Goal: Task Accomplishment & Management: Manage account settings

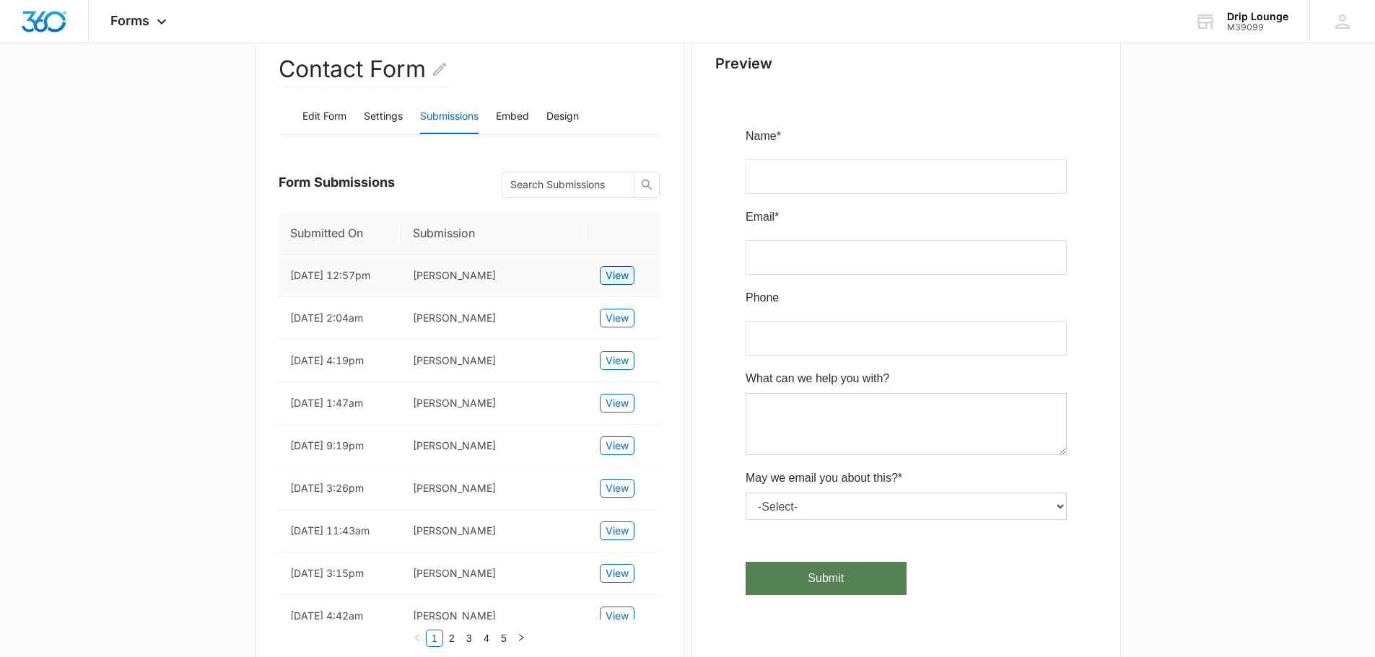
click at [629, 280] on button "View" at bounding box center [617, 275] width 35 height 19
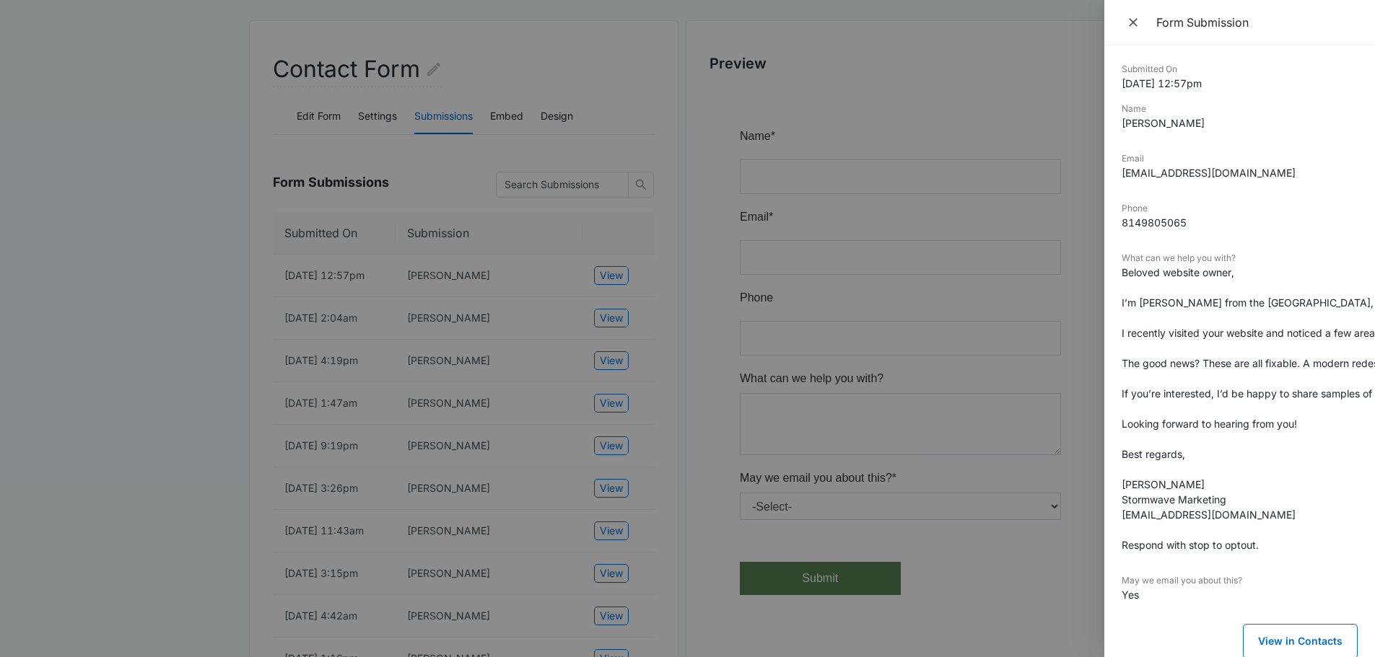
click at [632, 323] on div at bounding box center [687, 328] width 1375 height 657
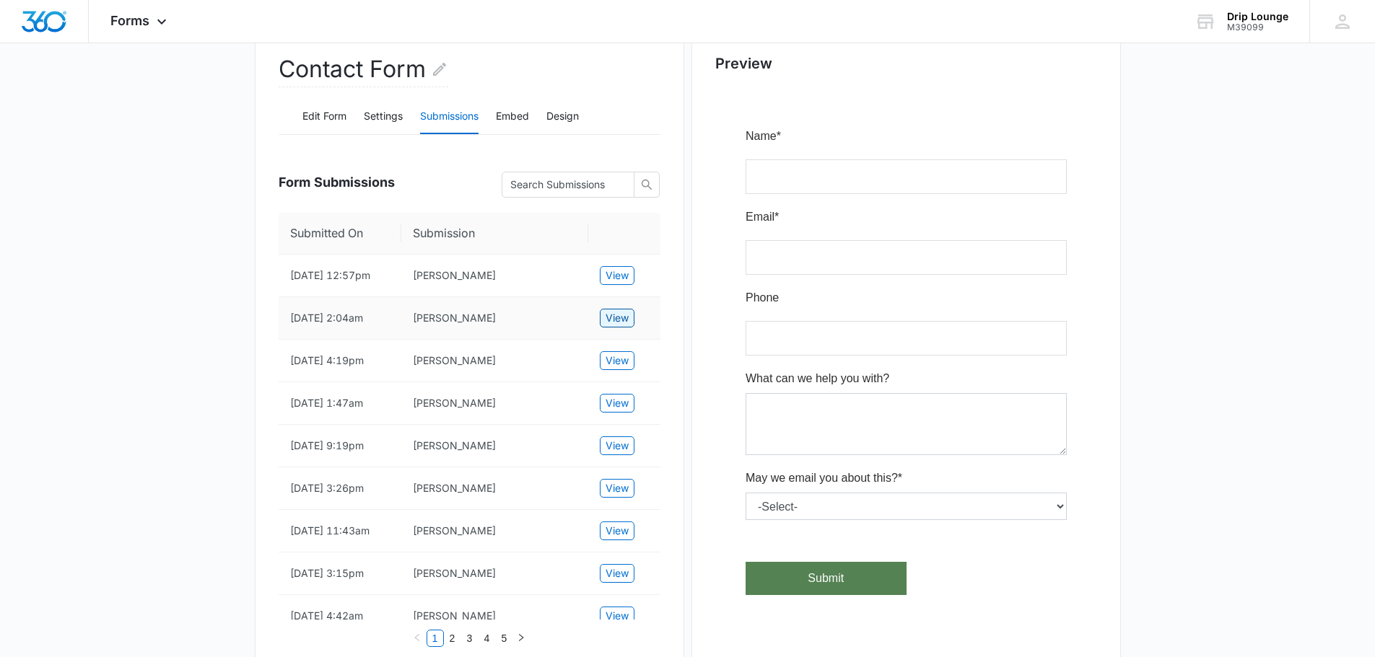
click at [605, 326] on span "View" at bounding box center [616, 318] width 23 height 16
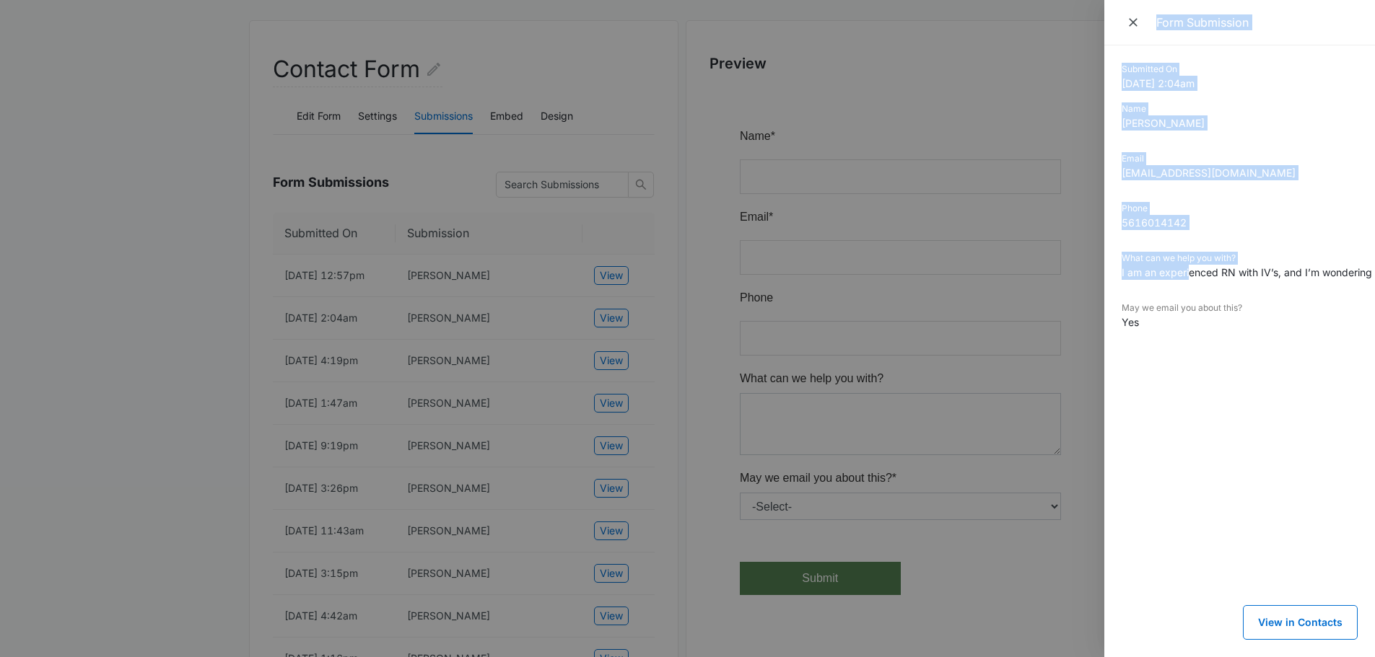
drag, startPoint x: 1191, startPoint y: 277, endPoint x: 1071, endPoint y: 286, distance: 120.2
click at [1071, 286] on div "Form Submission Submitted On [DATE] 2:04am Name [PERSON_NAME] Email [EMAIL_ADDR…" at bounding box center [687, 328] width 1375 height 657
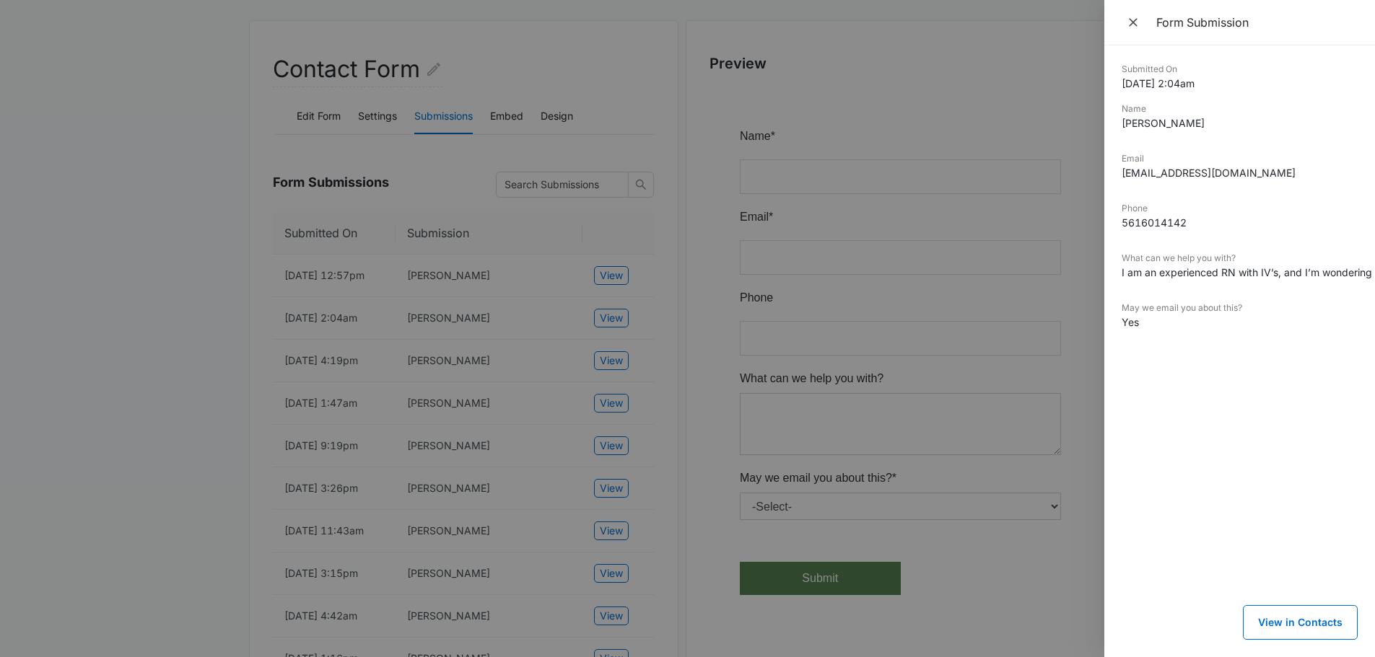
click at [1362, 305] on div "Submitted On [DATE] 2:04am Name [PERSON_NAME] Email [EMAIL_ADDRESS][DOMAIN_NAME…" at bounding box center [1239, 351] width 271 height 612
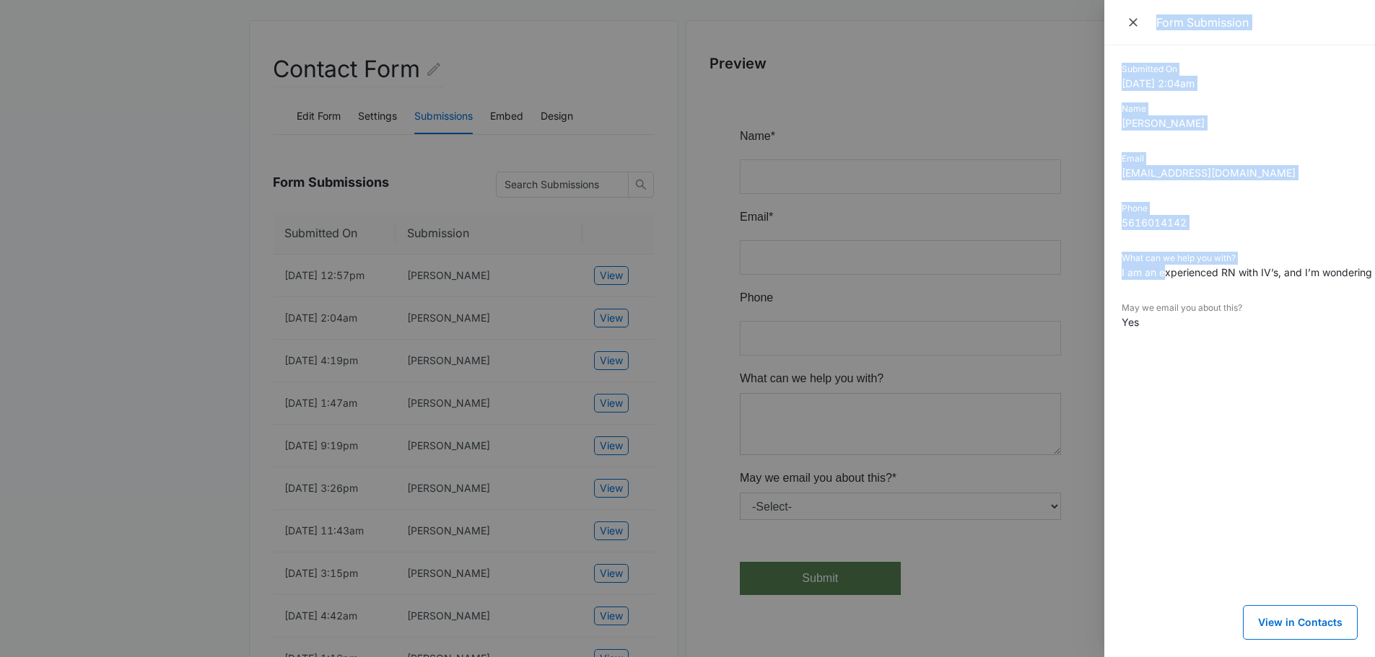
drag, startPoint x: 1167, startPoint y: 275, endPoint x: 1090, endPoint y: 319, distance: 88.9
click at [1090, 319] on div "Form Submission Submitted On [DATE] 2:04am Name [PERSON_NAME] Email [EMAIL_ADDR…" at bounding box center [687, 328] width 1375 height 657
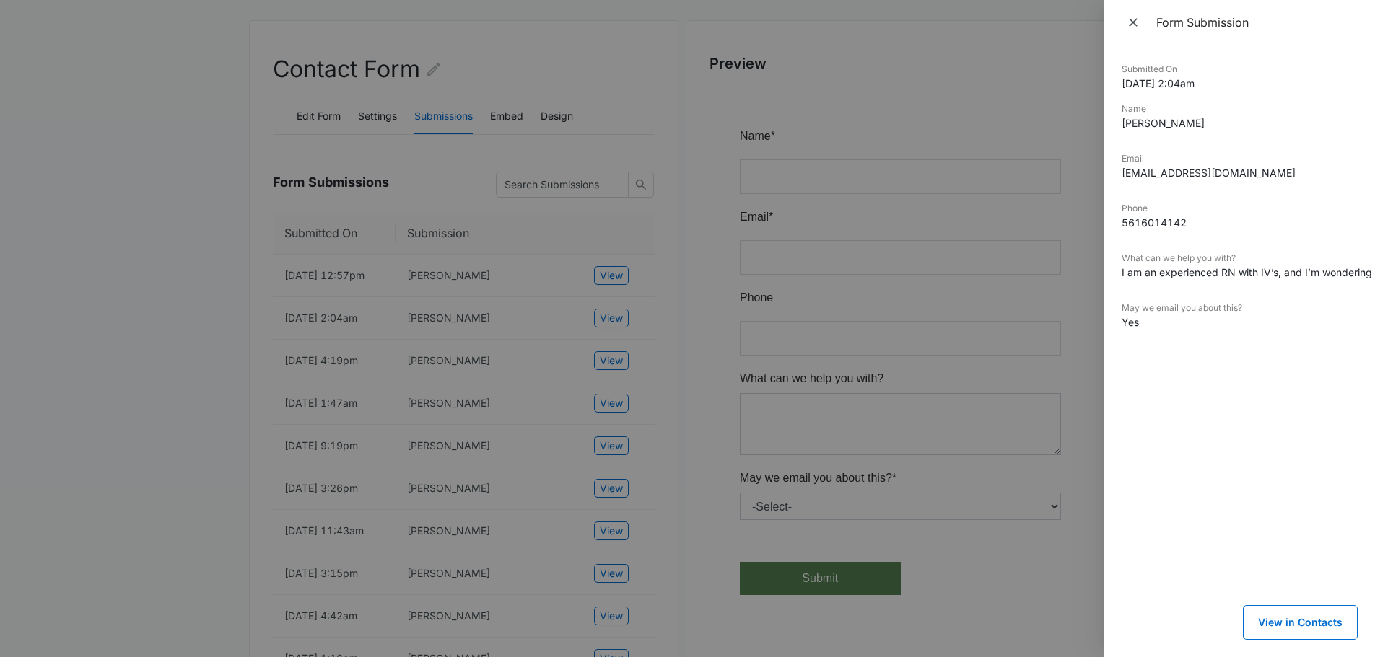
click at [1262, 287] on div "What can we help you with? I am an experienced RN with IV’s, and I’m wondering …" at bounding box center [1239, 271] width 236 height 38
click at [694, 351] on div at bounding box center [687, 328] width 1375 height 657
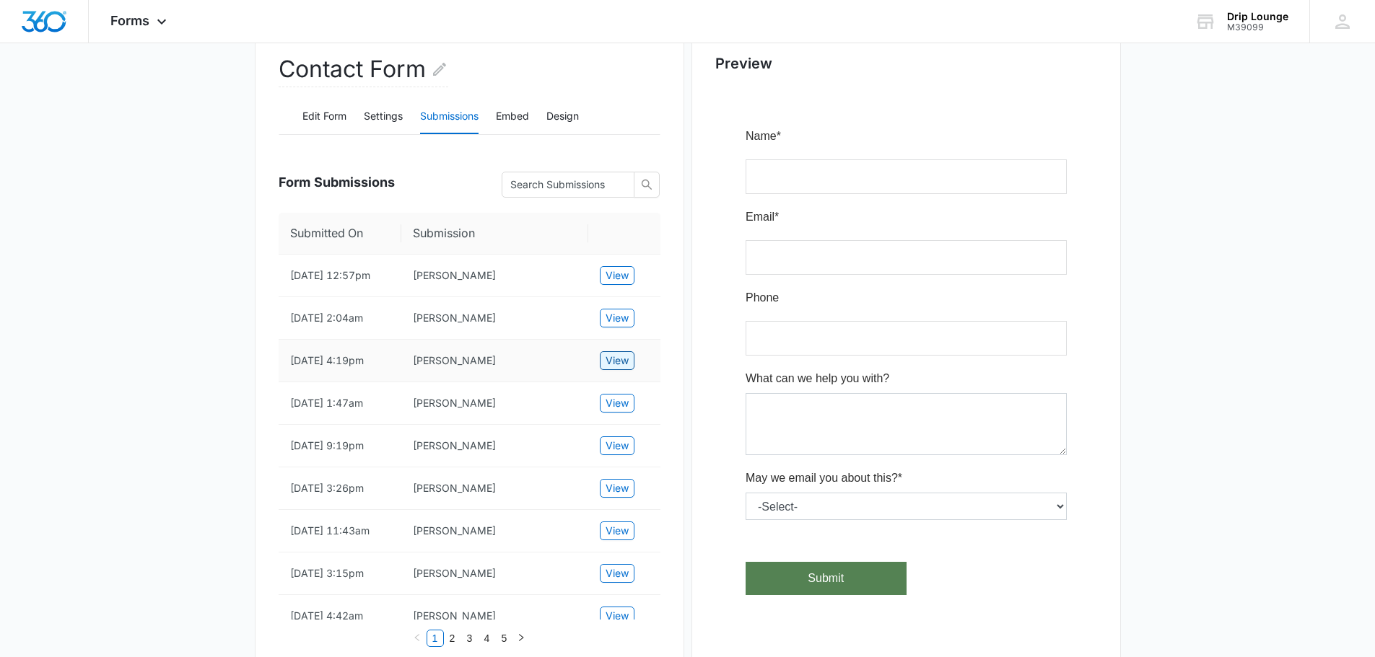
click at [618, 367] on span "View" at bounding box center [616, 361] width 23 height 16
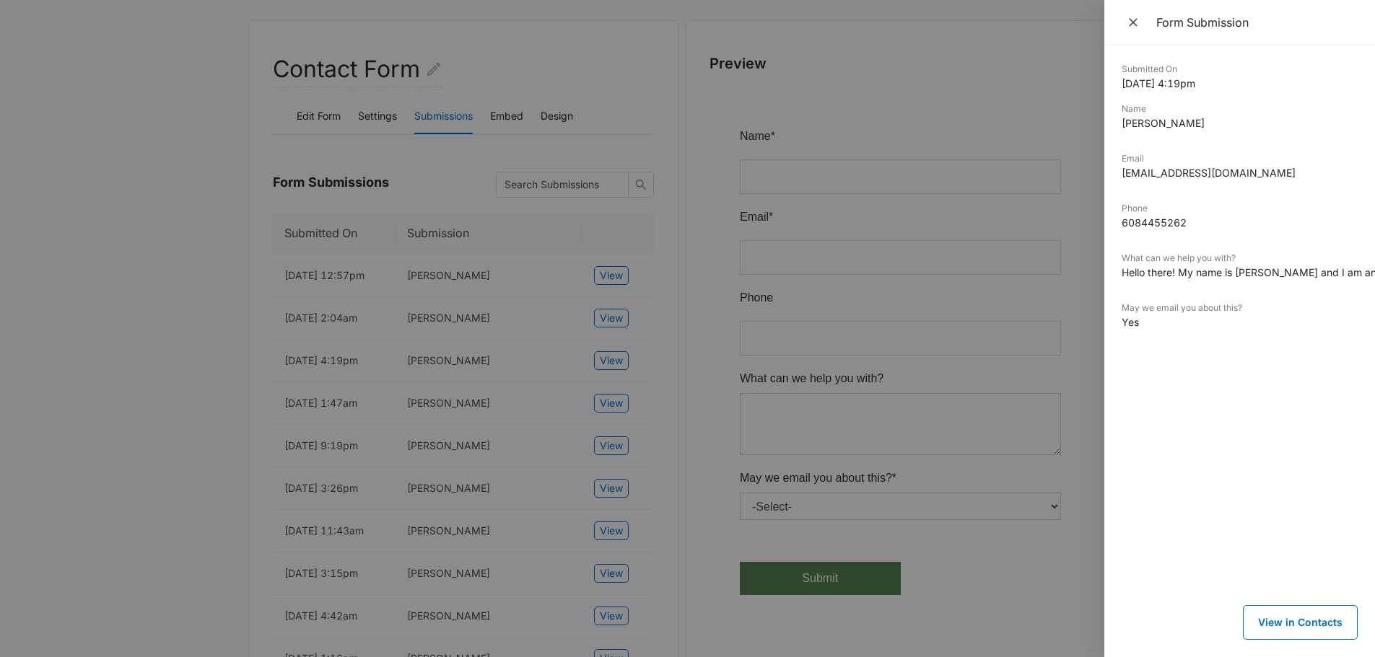
click at [460, 409] on div at bounding box center [687, 328] width 1375 height 657
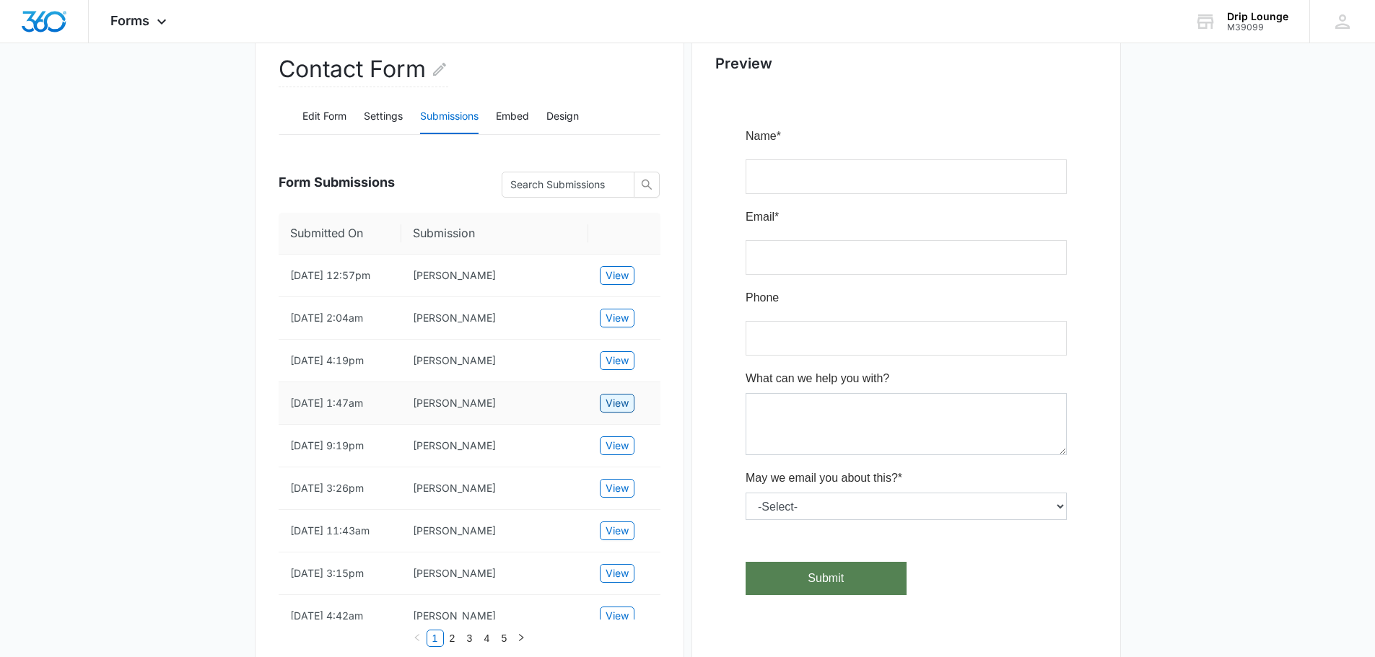
click at [618, 411] on span "View" at bounding box center [616, 403] width 23 height 16
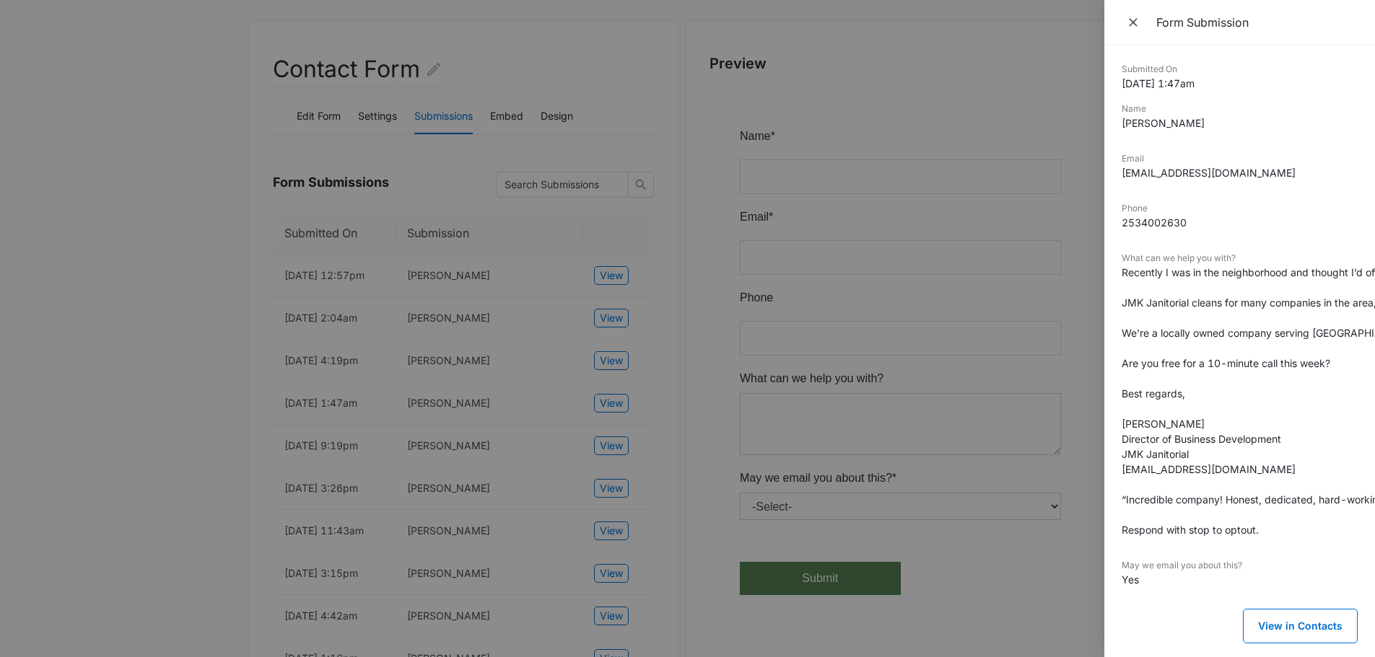
click at [673, 412] on div at bounding box center [687, 328] width 1375 height 657
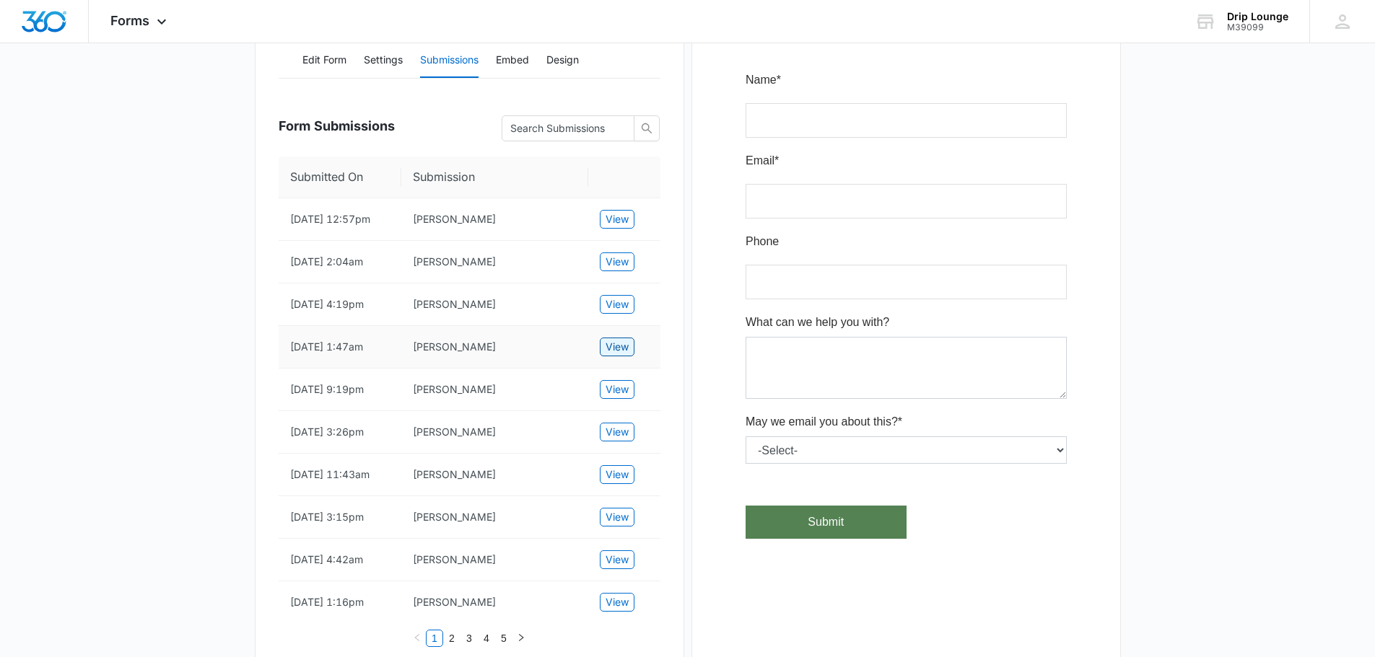
scroll to position [216, 0]
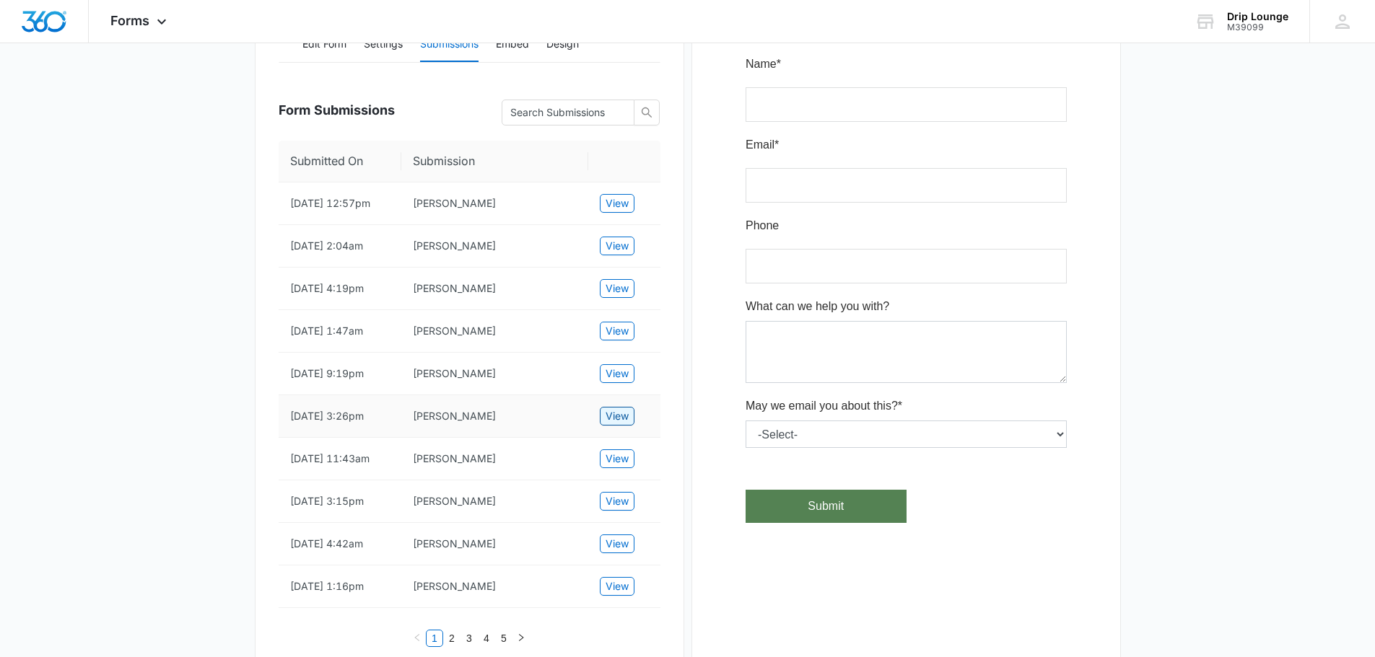
click at [614, 424] on span "View" at bounding box center [616, 416] width 23 height 16
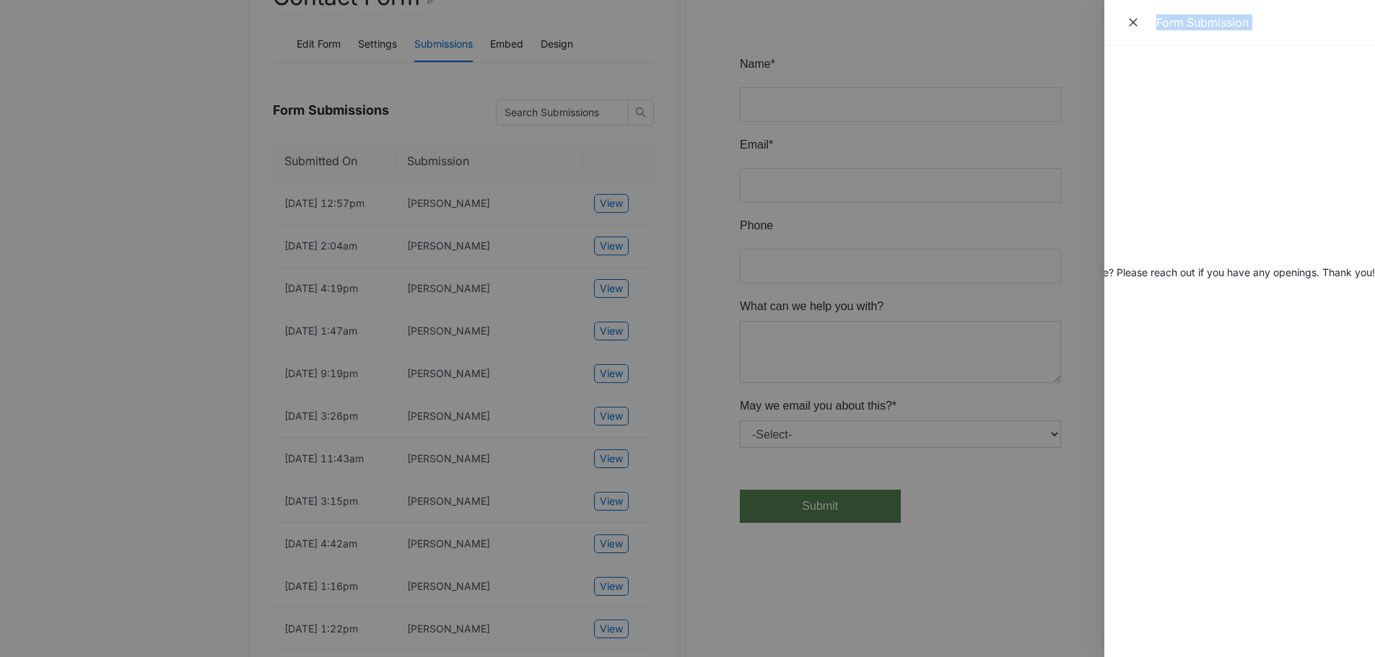
scroll to position [0, 0]
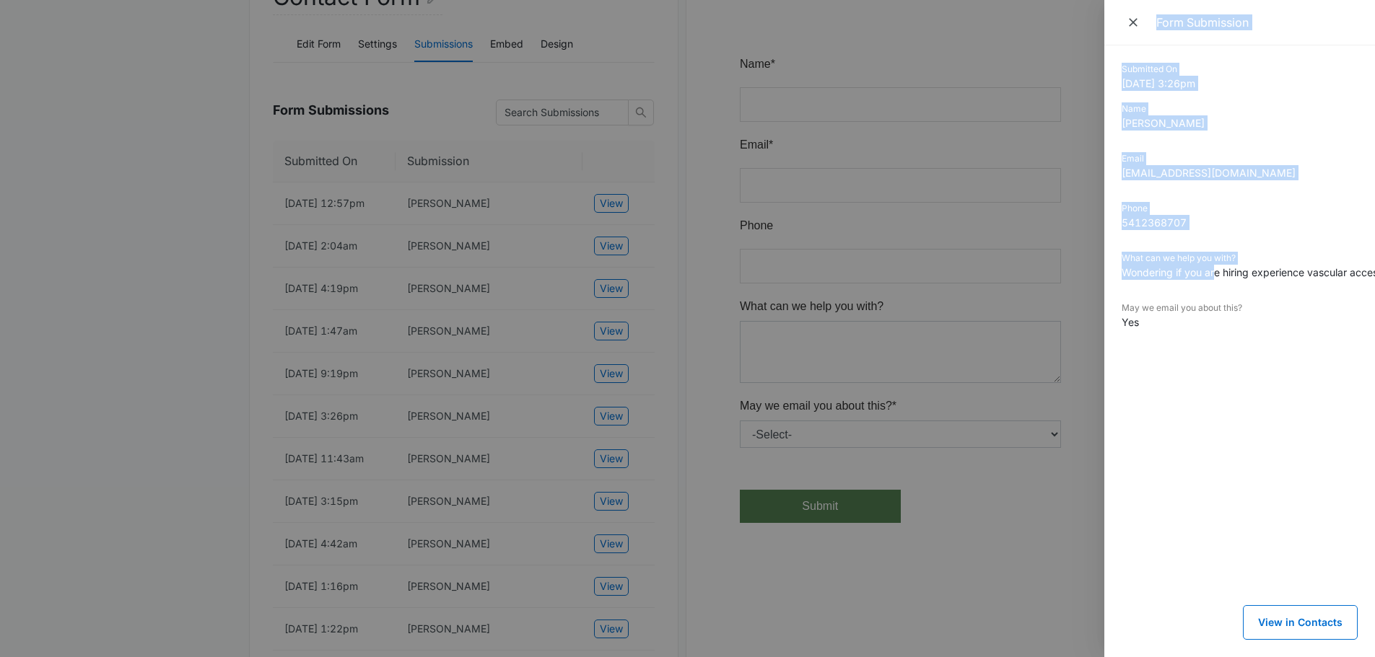
drag, startPoint x: 1217, startPoint y: 275, endPoint x: 1026, endPoint y: 320, distance: 195.7
click at [1026, 320] on div "Form Submission Submitted On [DATE] 3:26pm Name [PERSON_NAME] Email [PERSON_NAM…" at bounding box center [687, 328] width 1375 height 657
click at [1307, 219] on dd "5412368707" at bounding box center [1239, 222] width 236 height 15
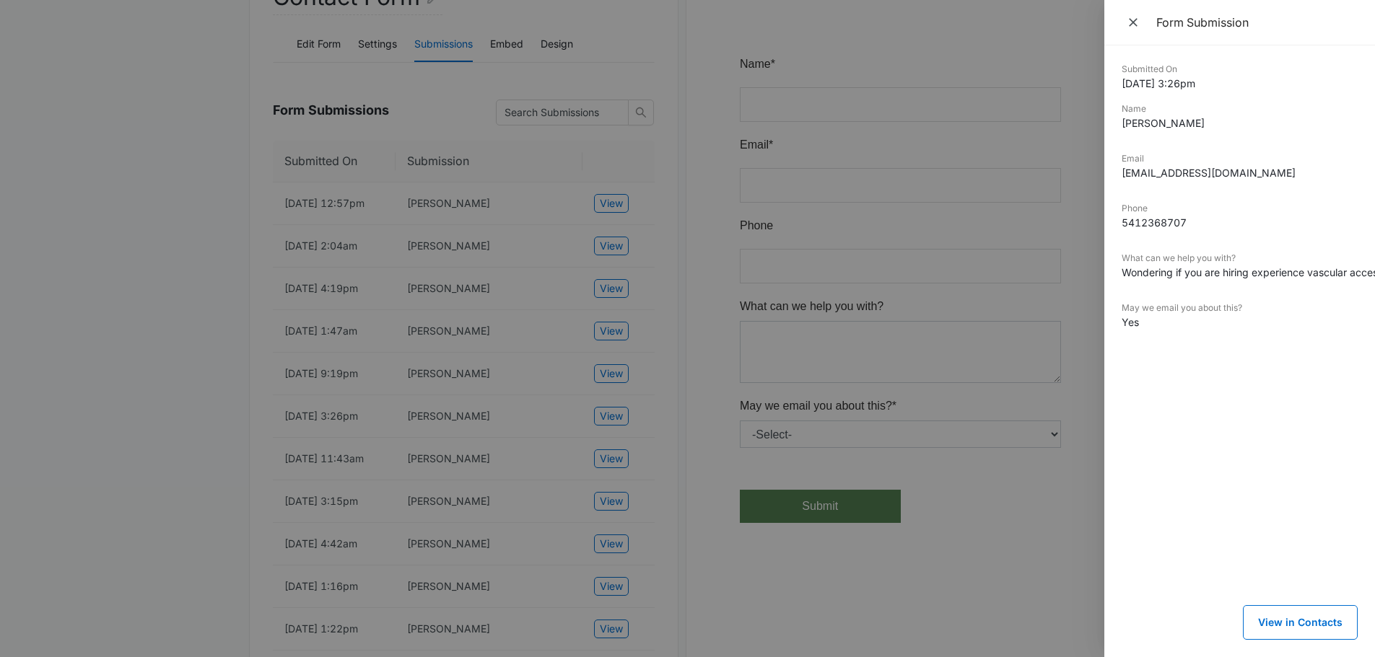
click at [706, 375] on div at bounding box center [687, 328] width 1375 height 657
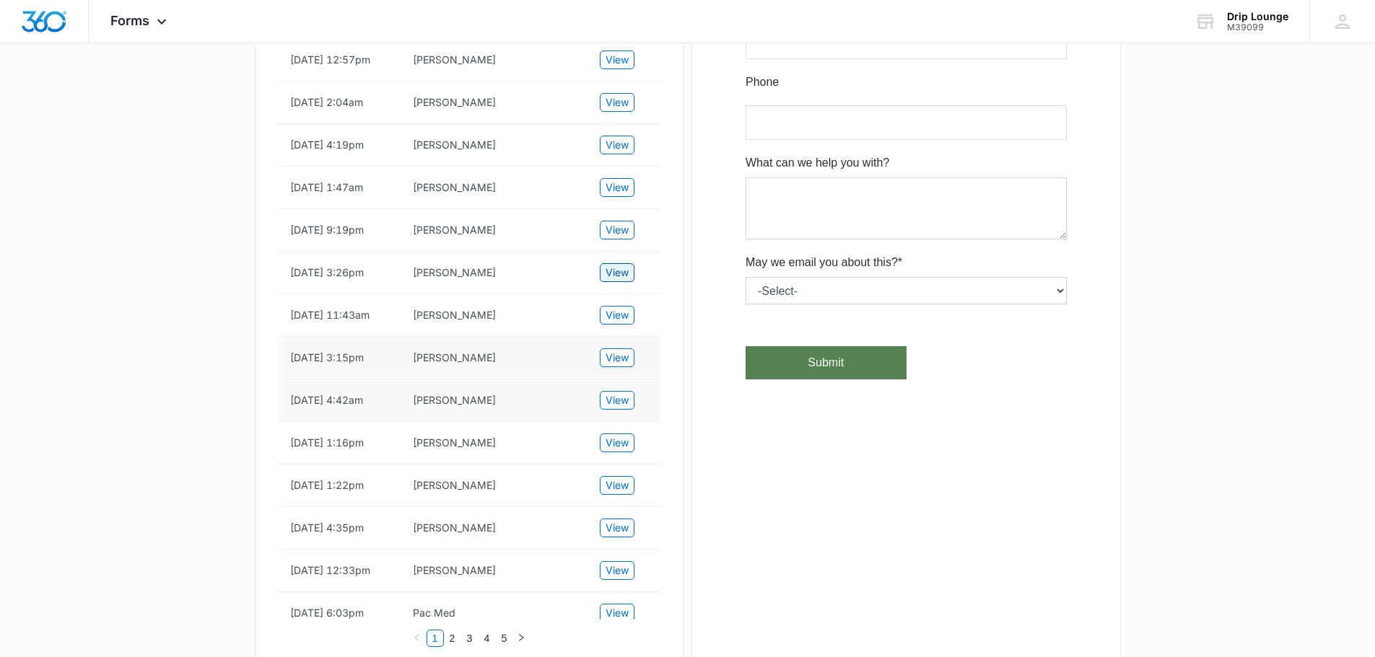
scroll to position [361, 0]
click at [618, 323] on span "View" at bounding box center [616, 315] width 23 height 16
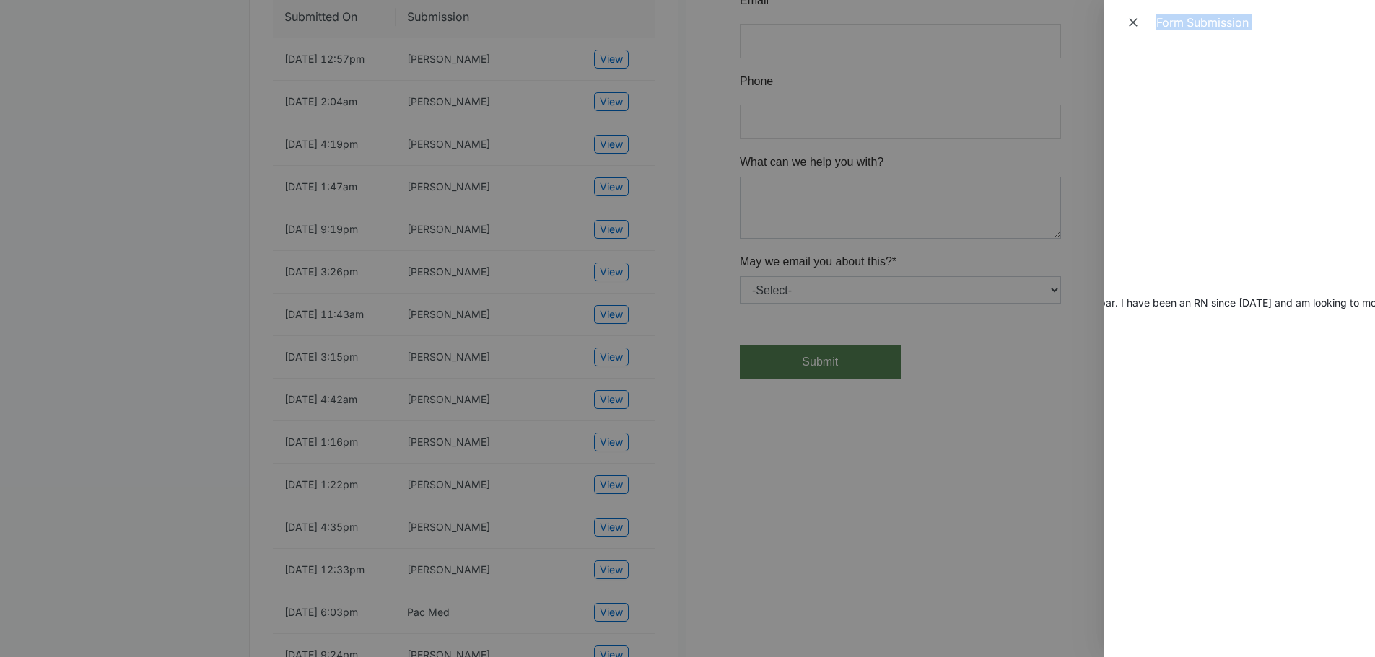
scroll to position [0, 0]
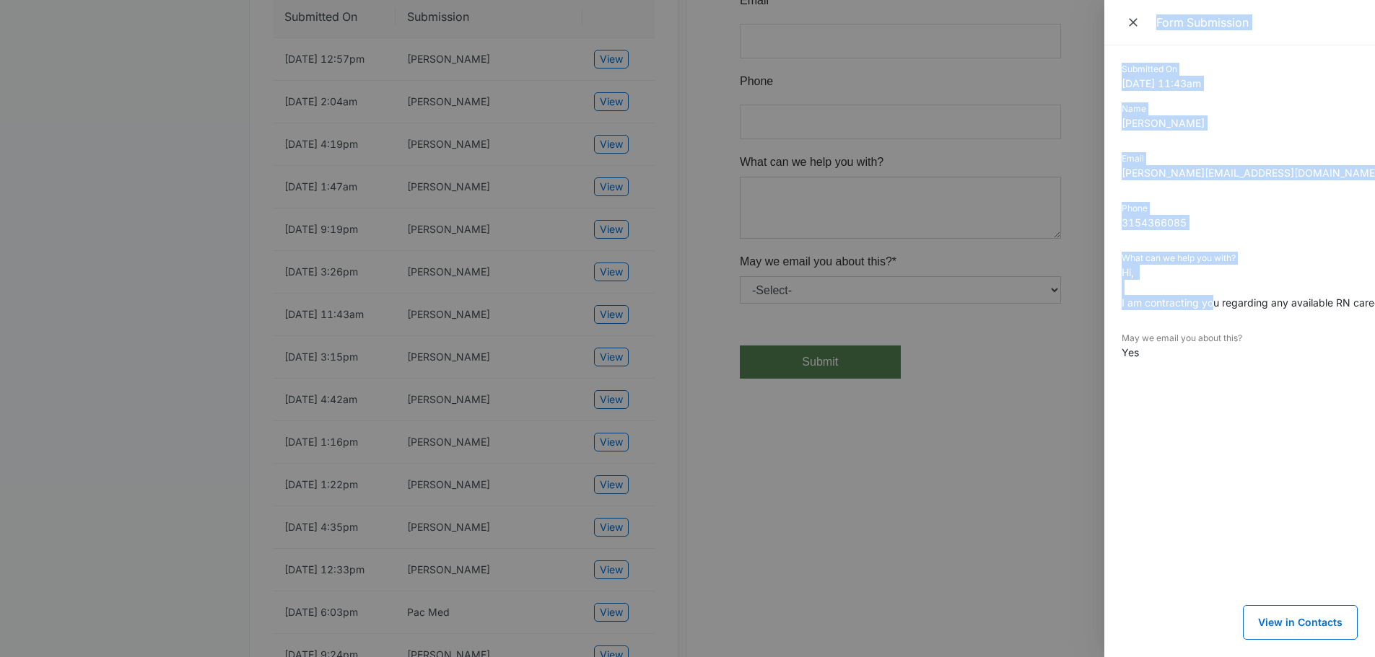
drag, startPoint x: 1212, startPoint y: 305, endPoint x: 1049, endPoint y: 345, distance: 167.8
click at [1049, 345] on div "Form Submission Submitted On [DATE] 11:43am Name [PERSON_NAME] Email [PERSON_NA…" at bounding box center [687, 328] width 1375 height 657
click at [1279, 199] on dl "Submitted On [DATE] 11:43am Name [PERSON_NAME] Email [PERSON_NAME][EMAIL_ADDRES…" at bounding box center [1239, 222] width 236 height 319
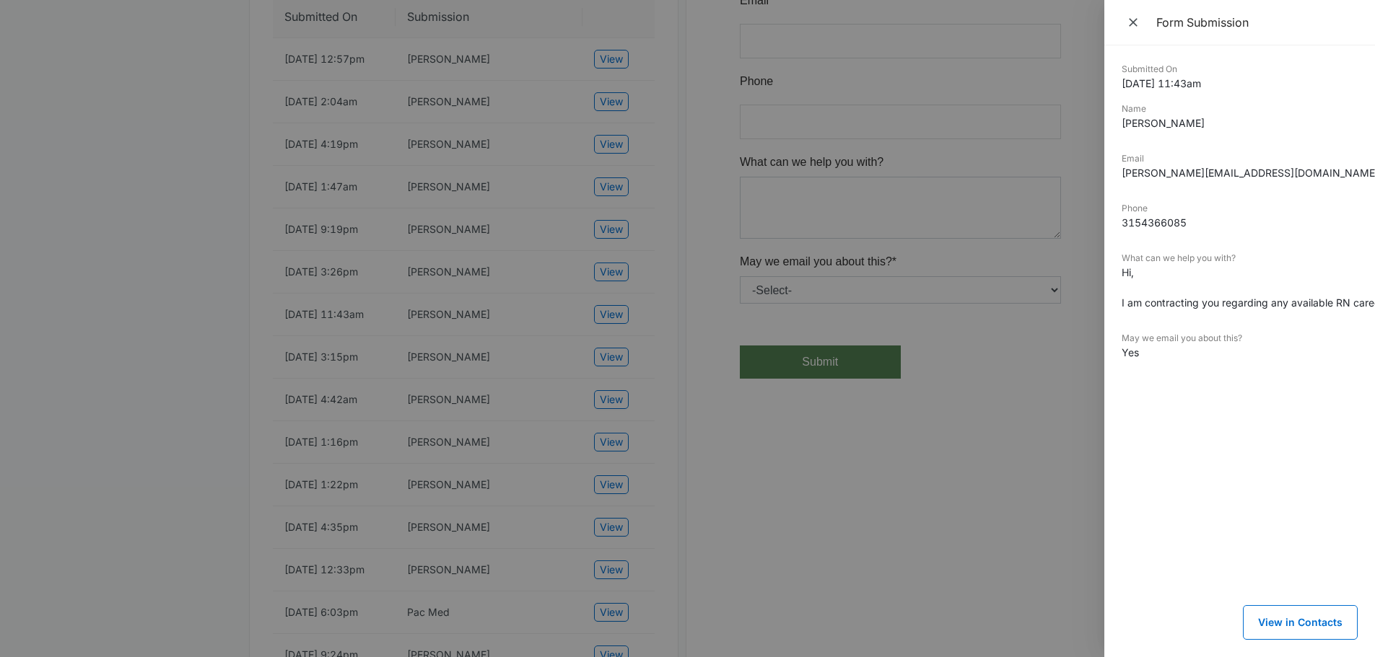
click at [527, 367] on div at bounding box center [687, 328] width 1375 height 657
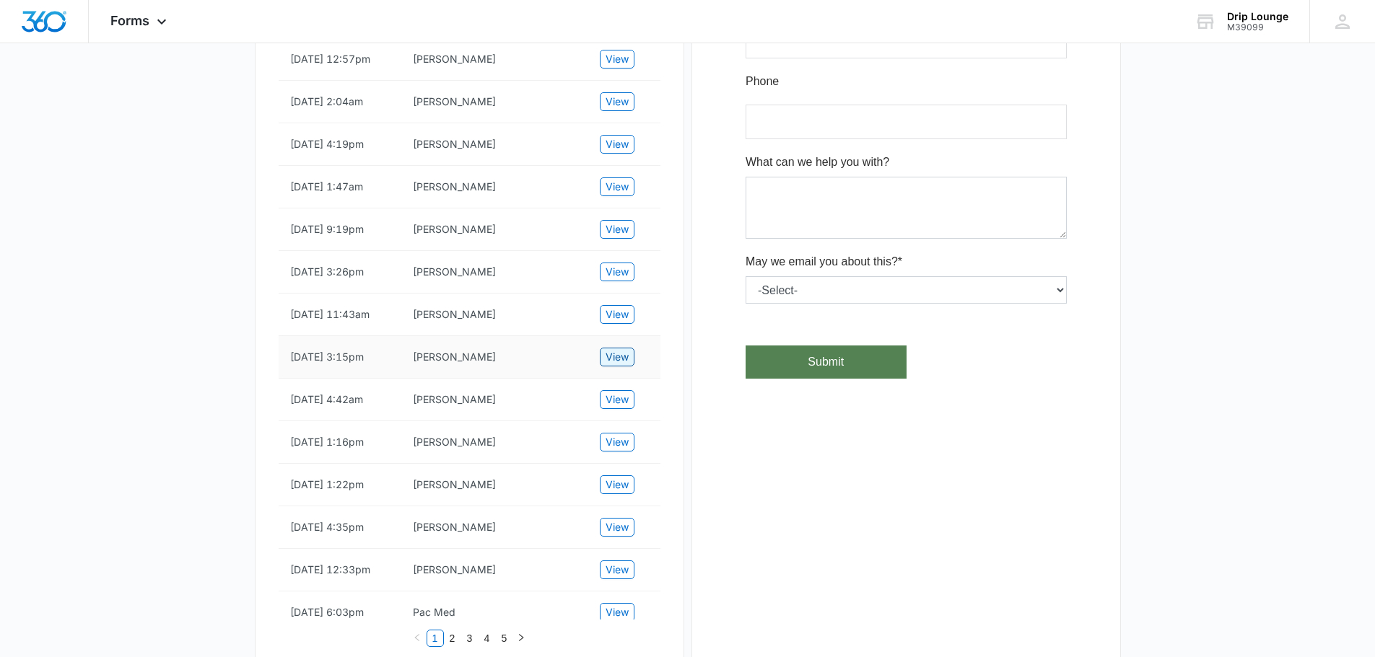
click at [612, 365] on span "View" at bounding box center [616, 357] width 23 height 16
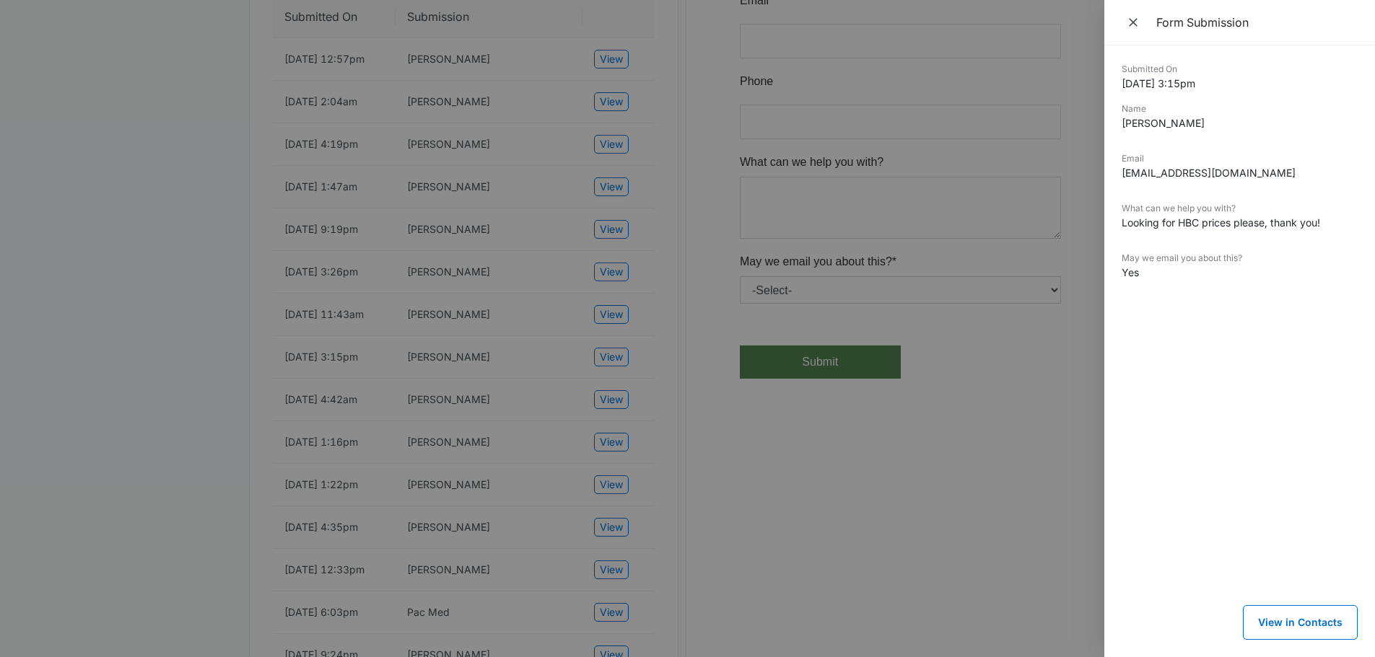
click at [675, 394] on div at bounding box center [687, 328] width 1375 height 657
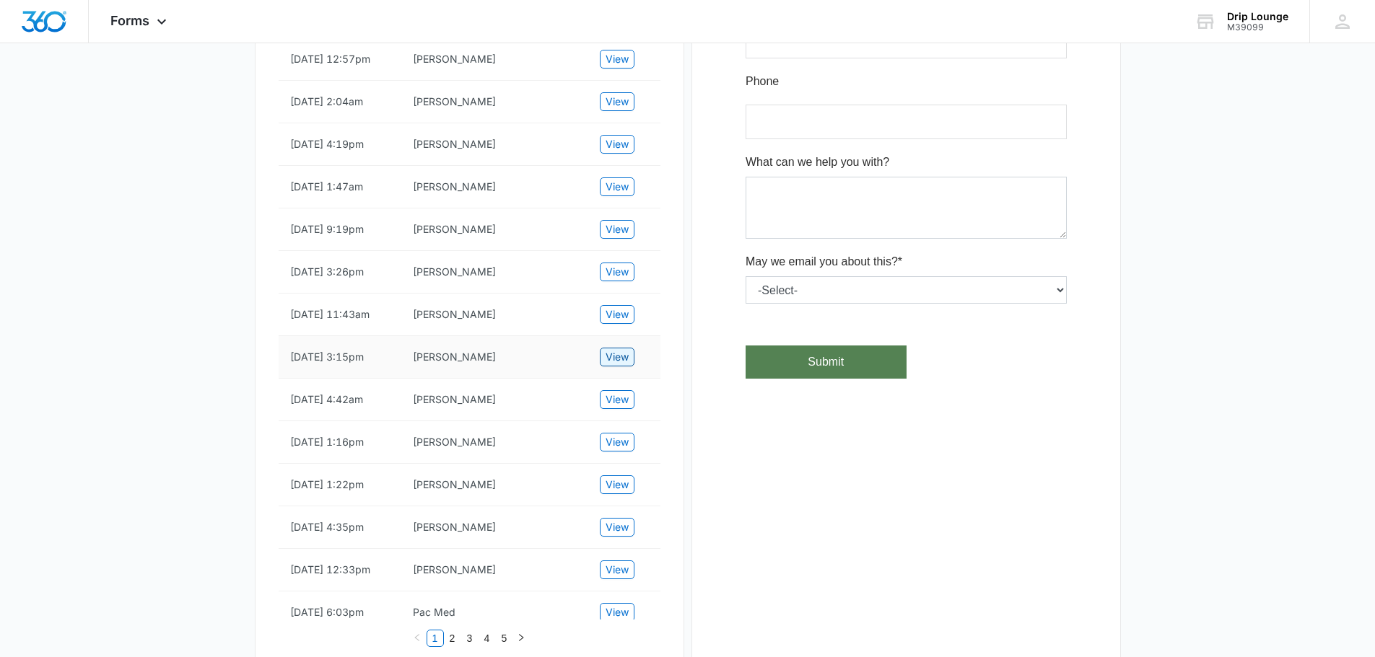
click at [613, 365] on span "View" at bounding box center [616, 357] width 23 height 16
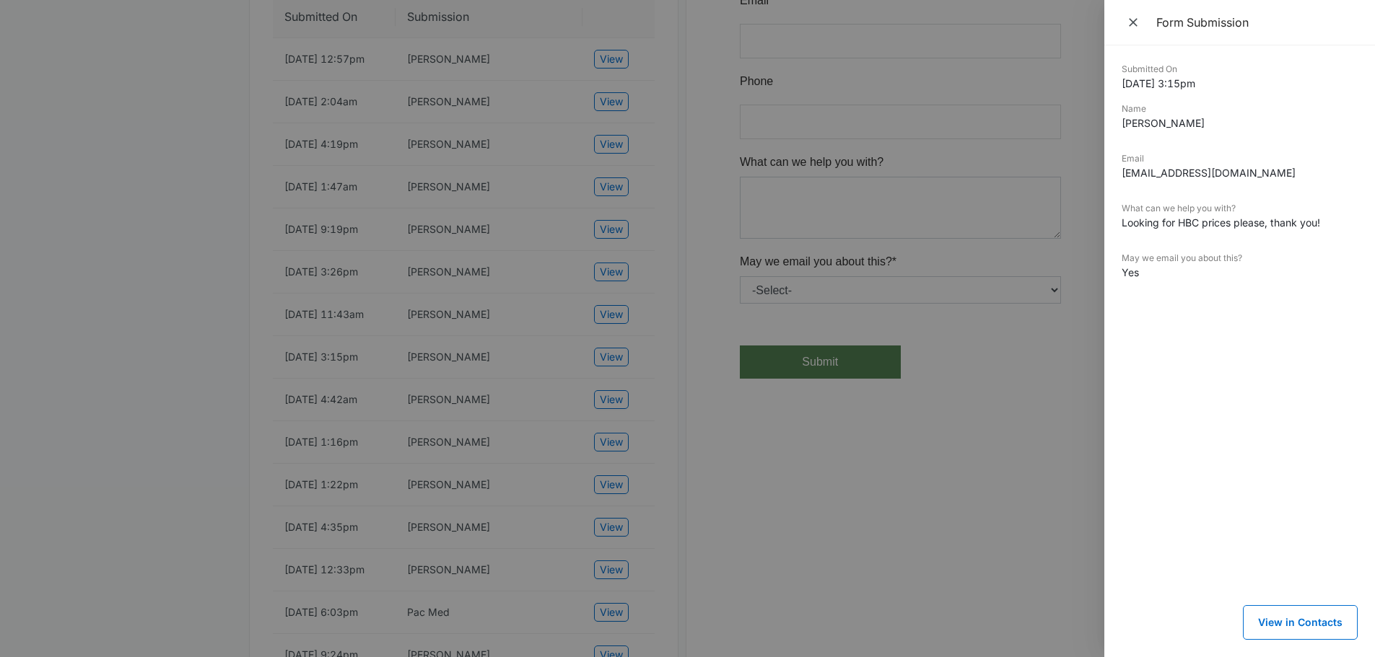
drag, startPoint x: 670, startPoint y: 376, endPoint x: 631, endPoint y: 400, distance: 45.7
click at [670, 376] on div at bounding box center [687, 328] width 1375 height 657
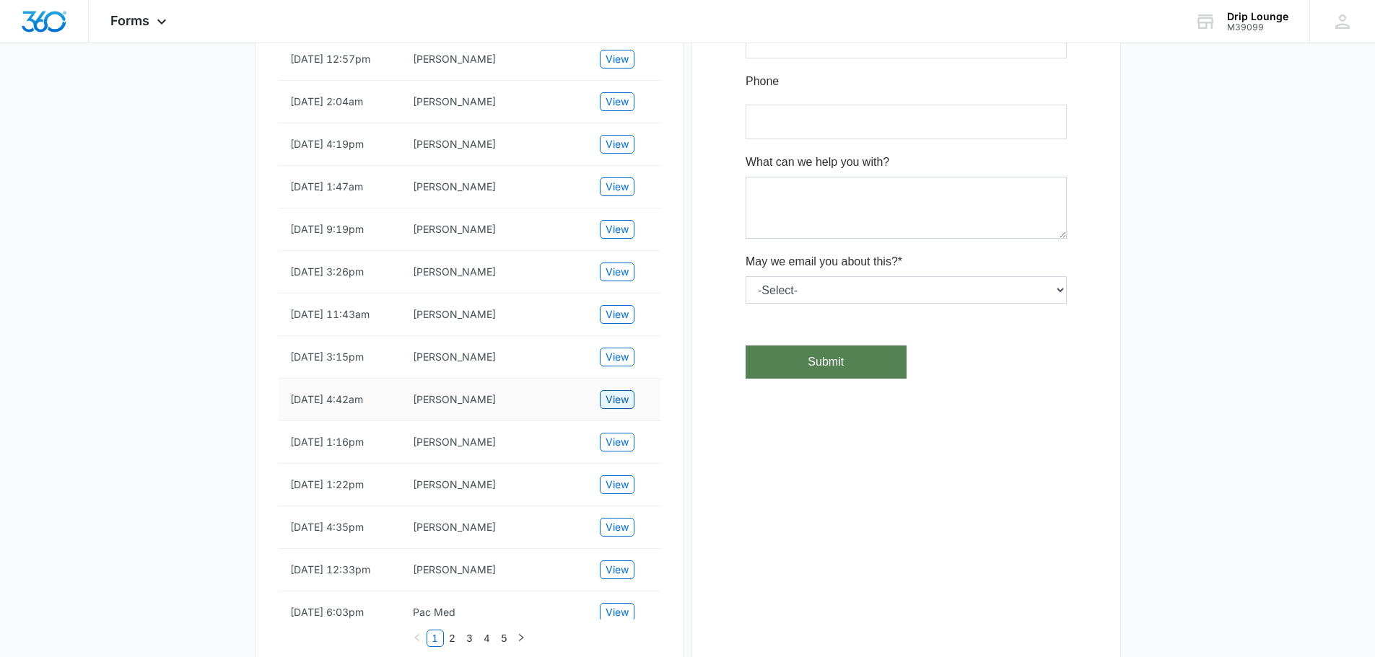
click at [600, 409] on button "View" at bounding box center [617, 399] width 35 height 19
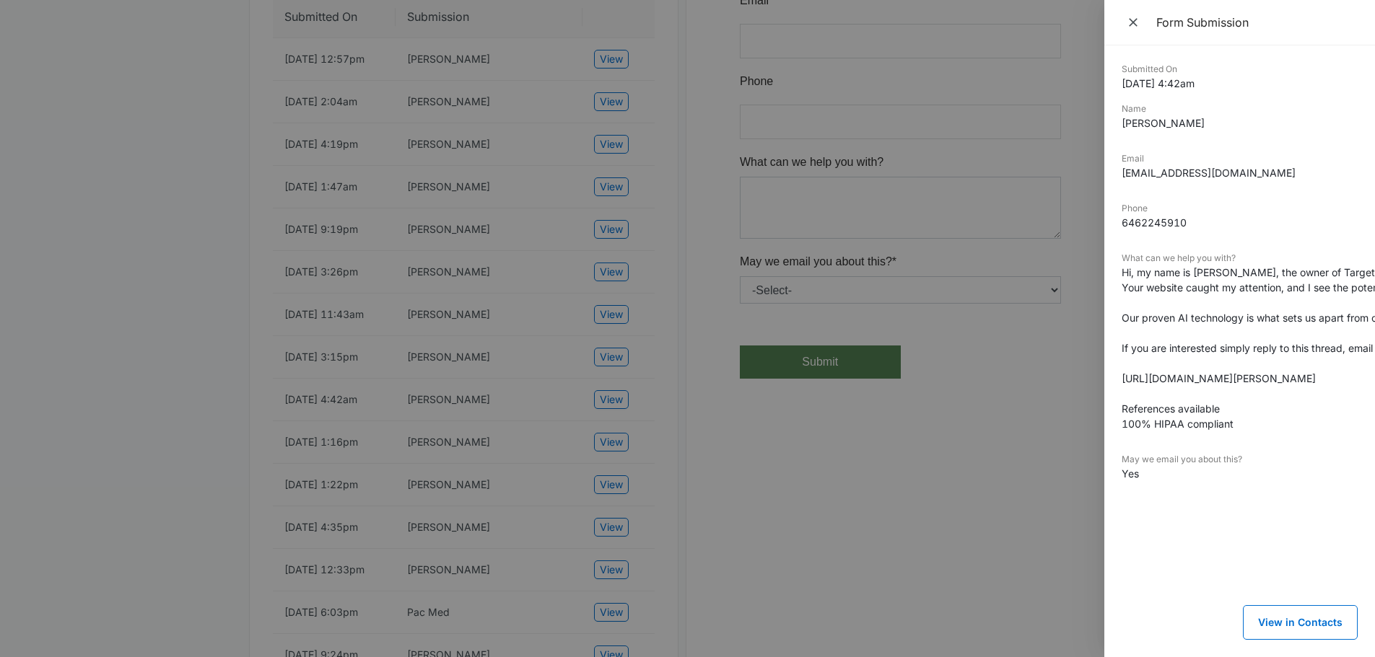
click at [657, 419] on div at bounding box center [687, 328] width 1375 height 657
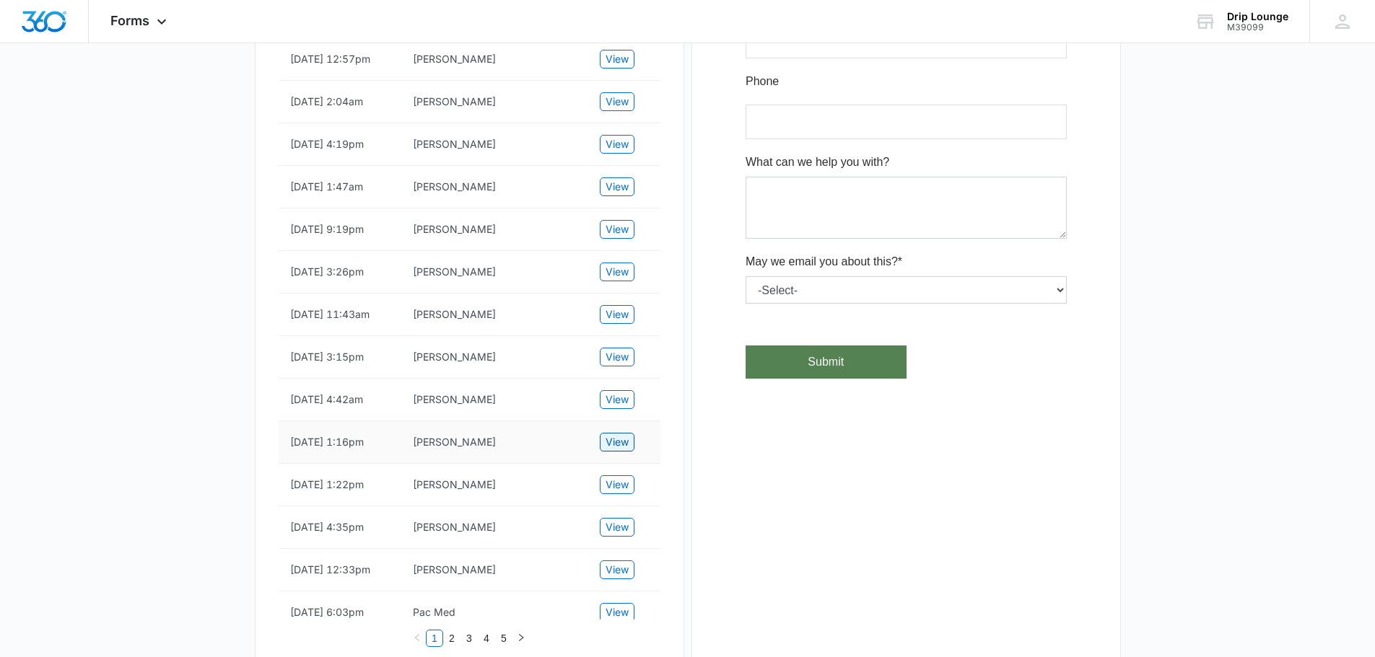
click at [615, 450] on span "View" at bounding box center [616, 442] width 23 height 16
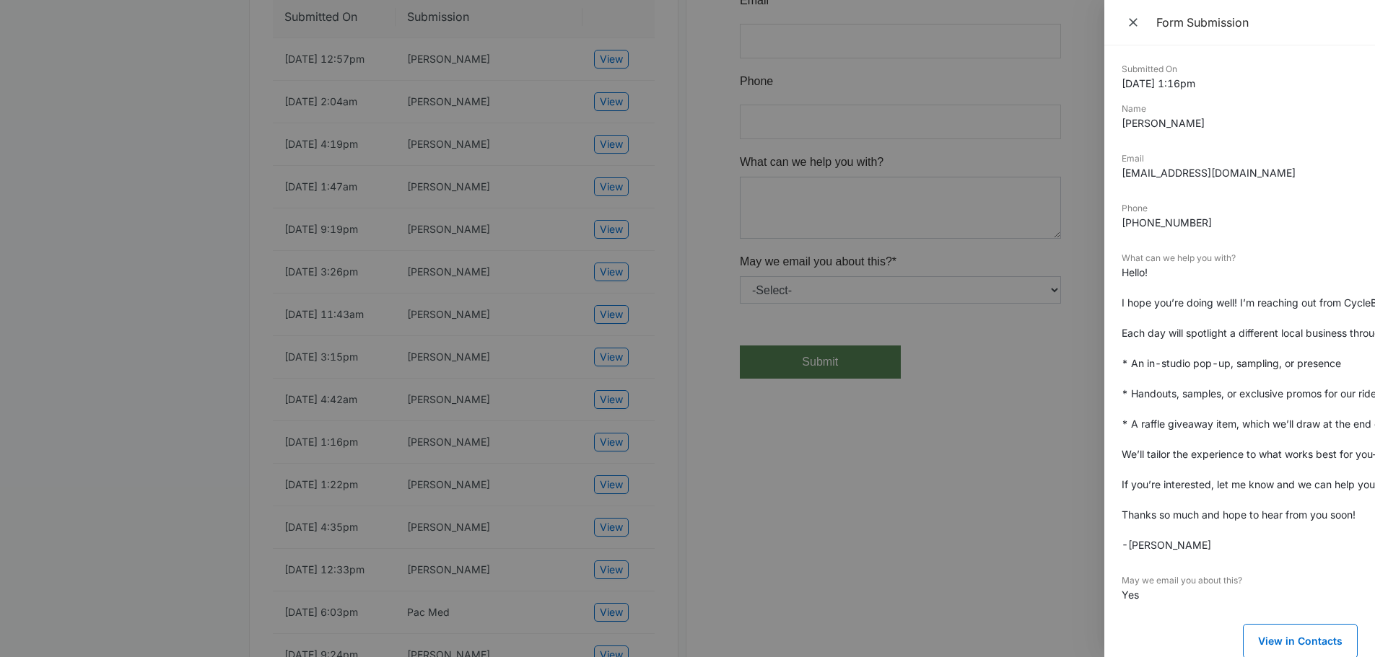
click at [667, 445] on div at bounding box center [687, 328] width 1375 height 657
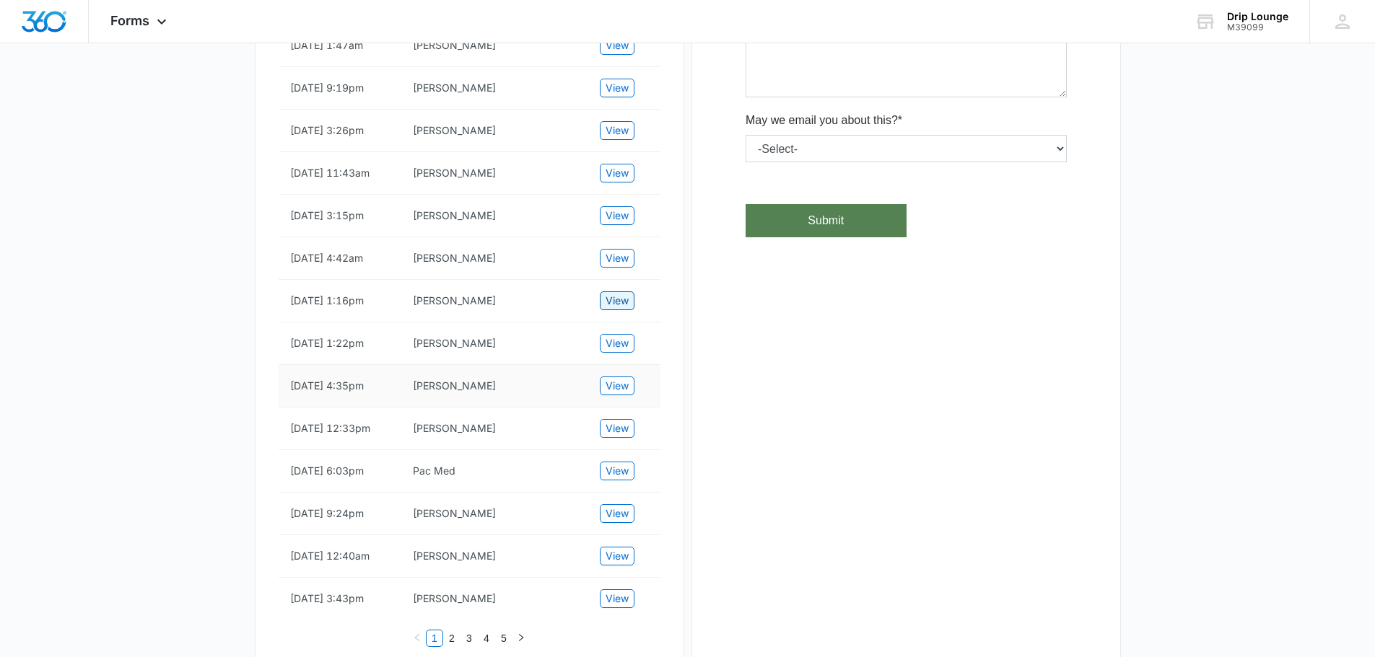
scroll to position [505, 0]
click at [619, 349] on span "View" at bounding box center [616, 341] width 23 height 16
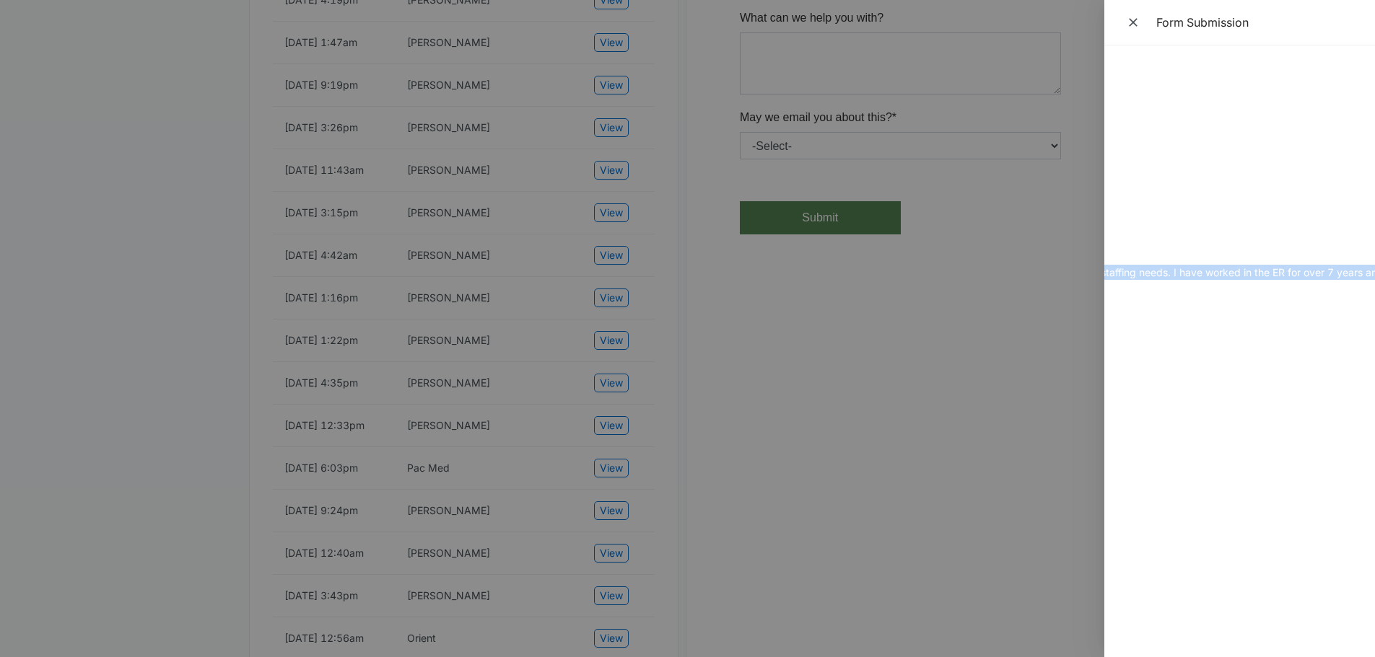
scroll to position [0, 1170]
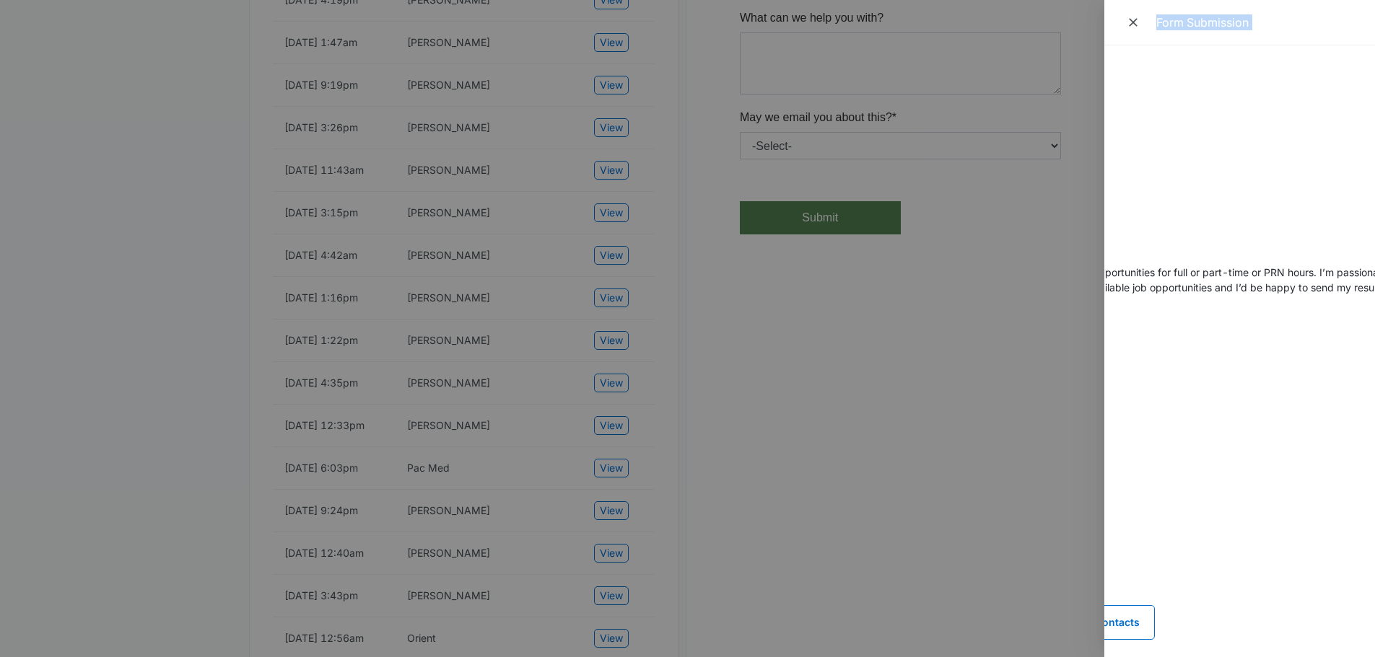
drag, startPoint x: 1212, startPoint y: 271, endPoint x: 1097, endPoint y: 284, distance: 115.6
click at [1097, 284] on div "Form Submission Submitted On [DATE] 1:22pm Name [PERSON_NAME] Email [EMAIL_ADDR…" at bounding box center [687, 328] width 1375 height 657
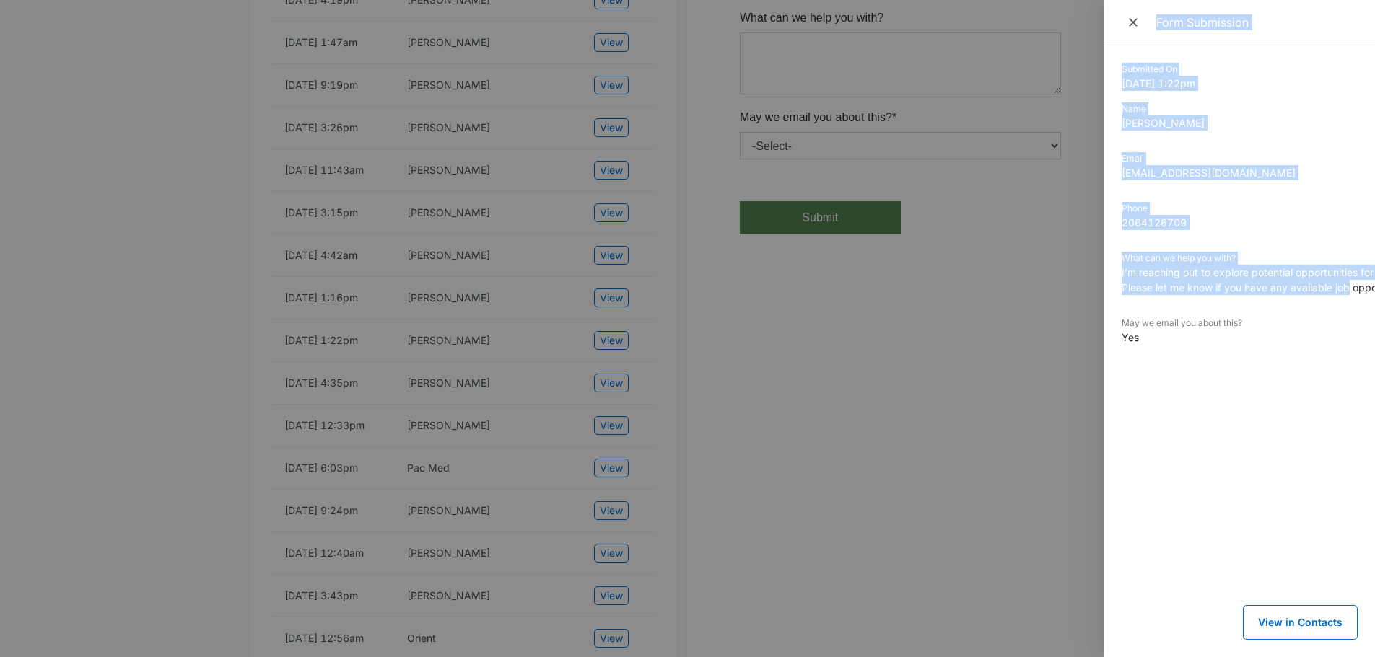
drag, startPoint x: 1258, startPoint y: 287, endPoint x: 1082, endPoint y: 287, distance: 176.1
click at [1082, 287] on div "Form Submission Submitted On [DATE] 1:22pm Name [PERSON_NAME] Email [EMAIL_ADDR…" at bounding box center [687, 328] width 1375 height 657
click at [1230, 271] on dd "I’m reaching out to explore potential opportunities for full or part-time or PR…" at bounding box center [1239, 280] width 236 height 30
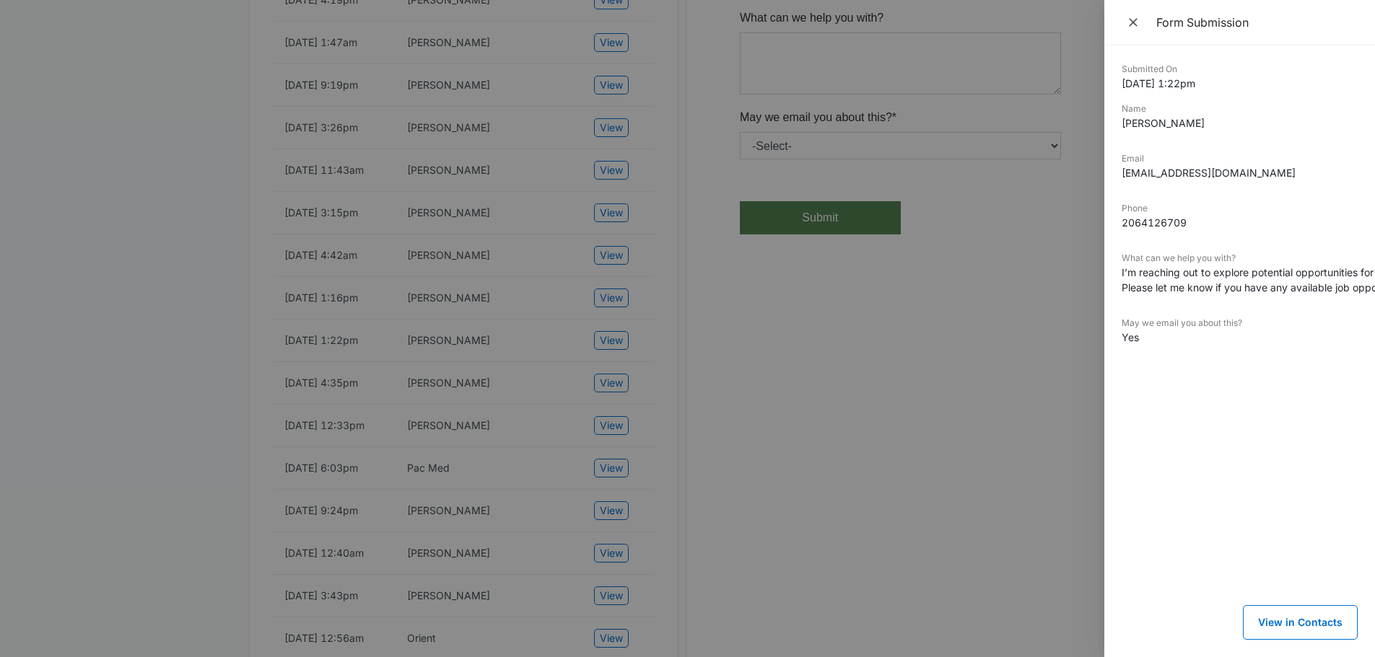
click at [421, 370] on div at bounding box center [687, 328] width 1375 height 657
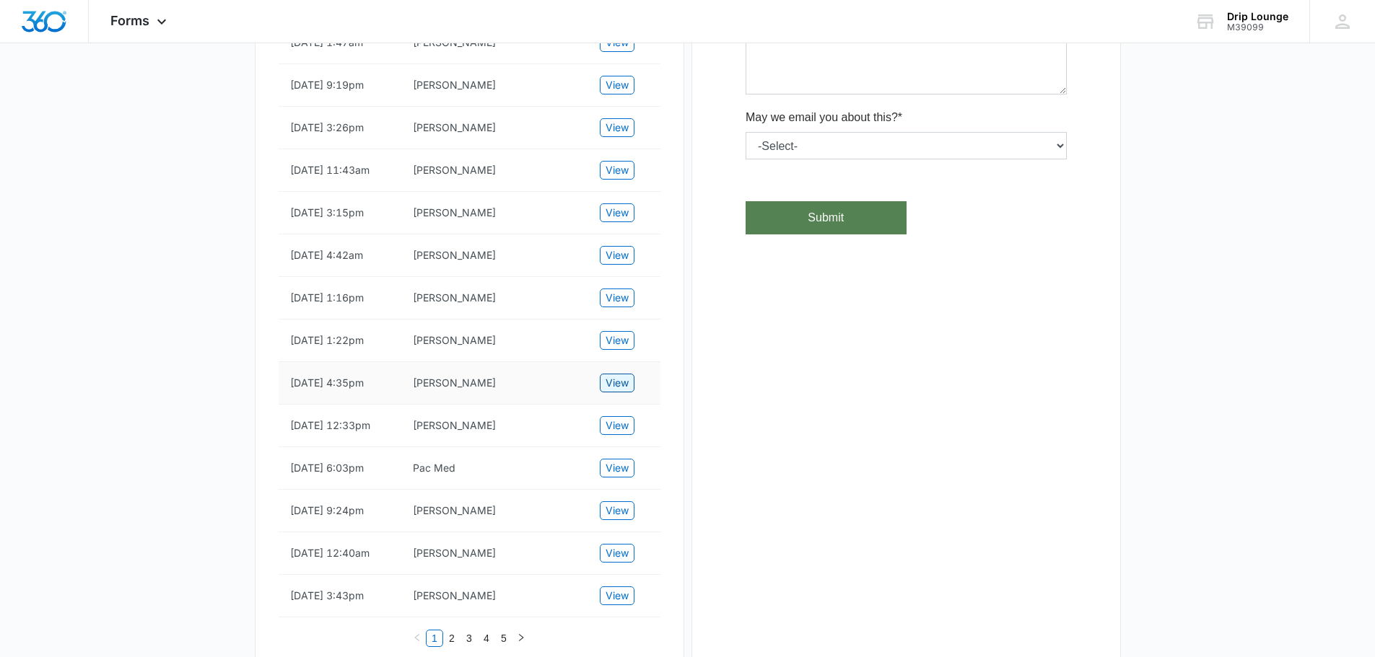
click at [619, 391] on span "View" at bounding box center [616, 383] width 23 height 16
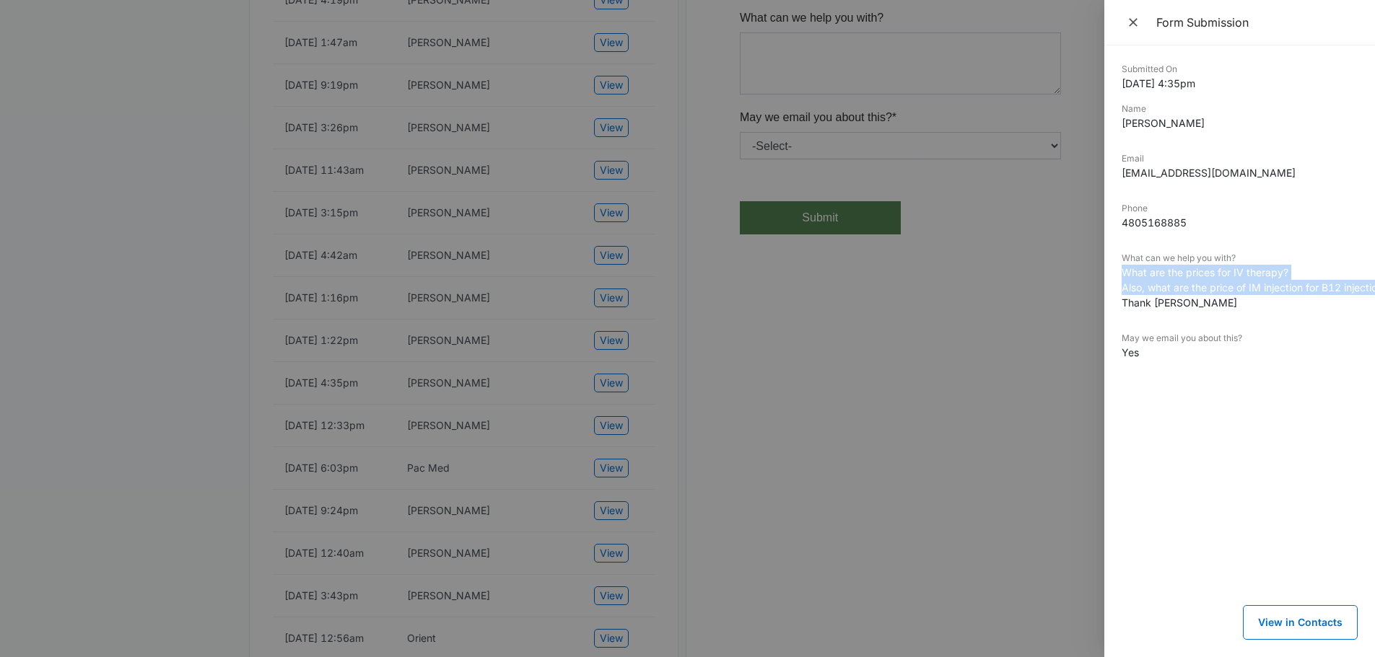
drag, startPoint x: 1123, startPoint y: 272, endPoint x: 1108, endPoint y: 306, distance: 37.1
click at [1108, 306] on div "Submitted On [DATE] 4:35pm Name [PERSON_NAME] Email [EMAIL_ADDRESS][DOMAIN_NAME…" at bounding box center [1239, 351] width 271 height 612
drag, startPoint x: 1262, startPoint y: 263, endPoint x: 1258, endPoint y: 255, distance: 8.4
click at [1262, 262] on dt "What can we help you with?" at bounding box center [1239, 258] width 236 height 13
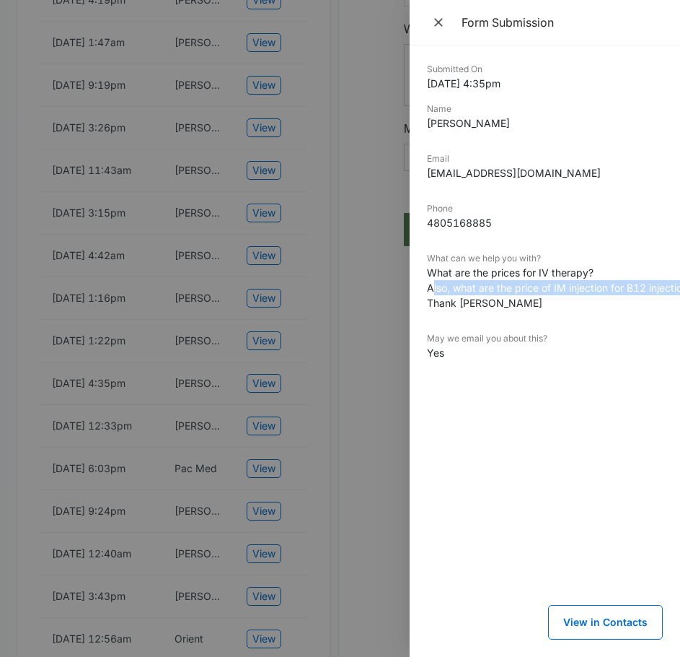
scroll to position [0, 17]
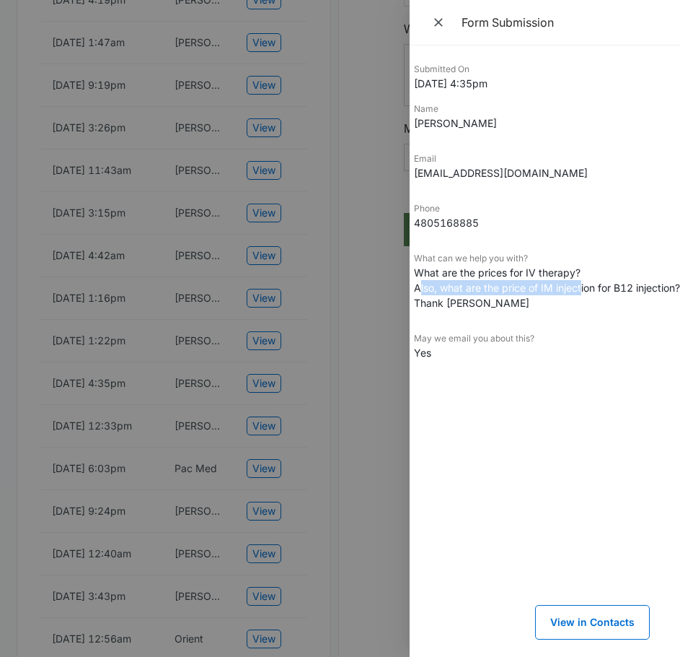
drag, startPoint x: 432, startPoint y: 288, endPoint x: 569, endPoint y: 292, distance: 137.9
click at [579, 294] on dd "What are the prices for IV therapy? Also, what are the price of IM injection fo…" at bounding box center [532, 287] width 236 height 45
click at [499, 295] on dd "What are the prices for IV therapy? Also, what are the price of IM injection fo…" at bounding box center [532, 287] width 236 height 45
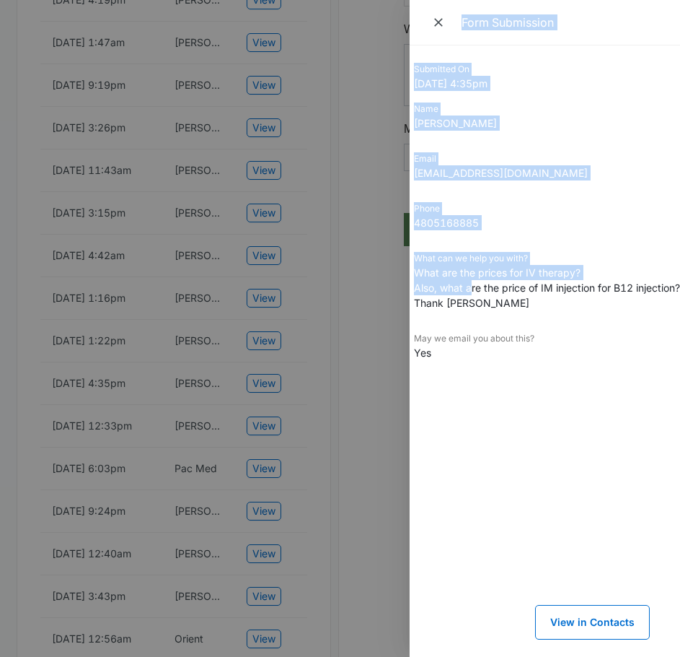
scroll to position [0, 0]
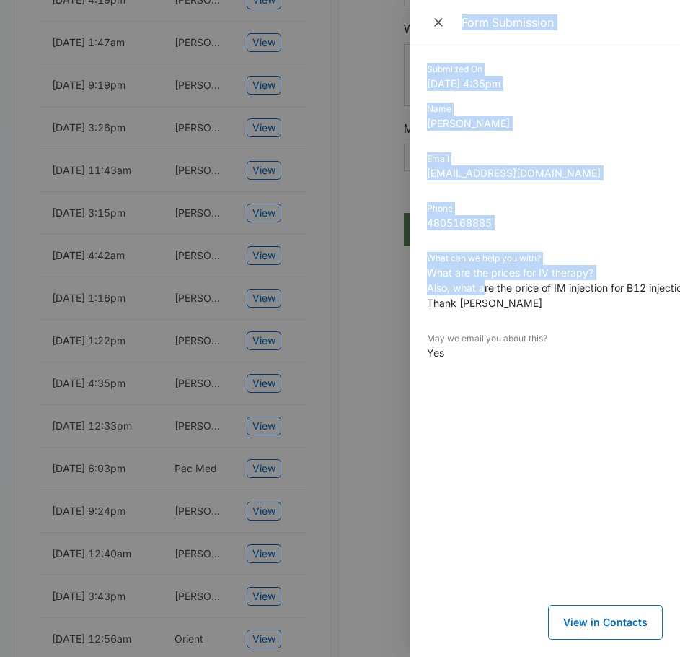
drag, startPoint x: 466, startPoint y: 283, endPoint x: 400, endPoint y: 276, distance: 66.8
click at [400, 276] on div "Form Submission Submitted On [DATE] 4:35pm Name [PERSON_NAME] Email [EMAIL_ADDR…" at bounding box center [340, 328] width 680 height 657
click at [351, 341] on div at bounding box center [340, 328] width 680 height 657
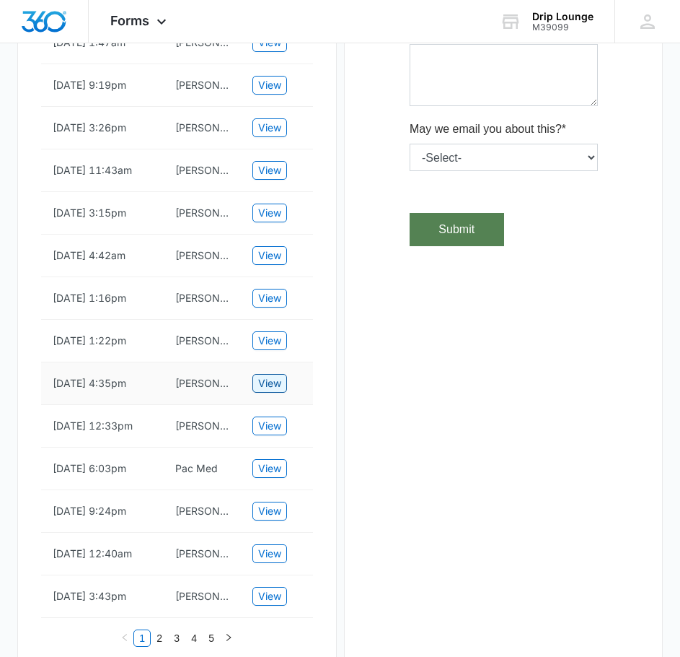
click at [264, 391] on span "View" at bounding box center [269, 383] width 23 height 16
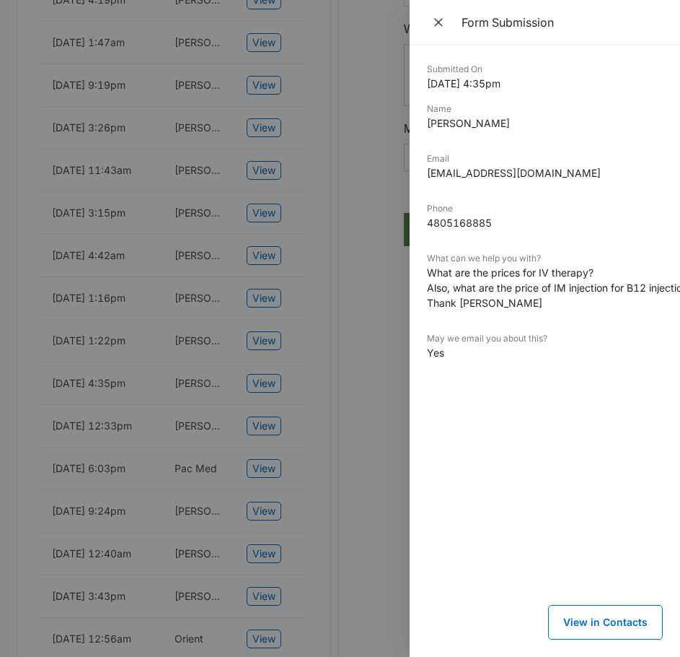
click at [35, 442] on div at bounding box center [340, 328] width 680 height 657
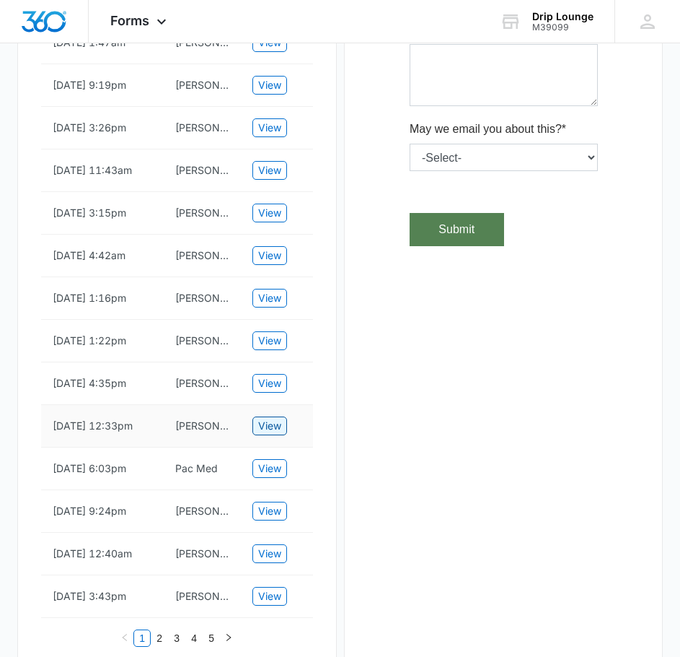
click at [263, 434] on span "View" at bounding box center [269, 426] width 23 height 16
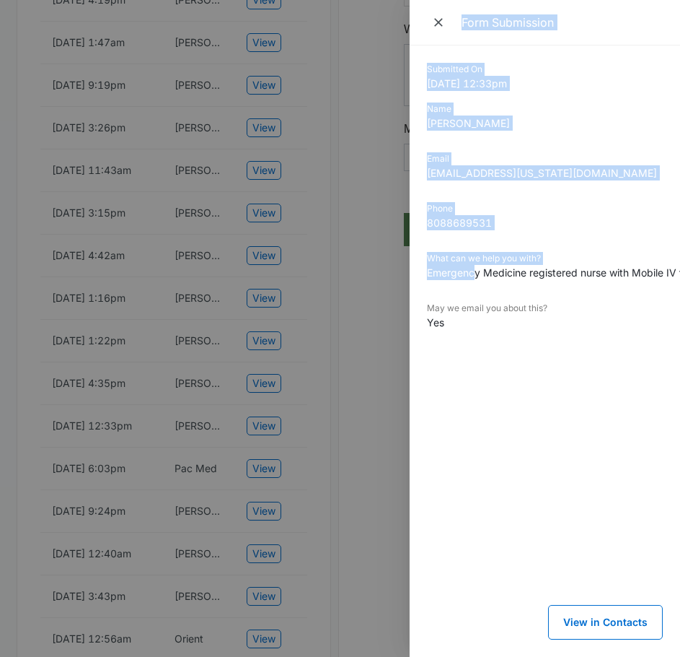
drag, startPoint x: 477, startPoint y: 275, endPoint x: 379, endPoint y: 294, distance: 100.1
click at [379, 294] on div "Form Submission Submitted On [DATE] 12:33pm Name [PERSON_NAME] [PERSON_NAME][EM…" at bounding box center [340, 328] width 680 height 657
click at [592, 223] on dd "8088689531" at bounding box center [545, 222] width 236 height 15
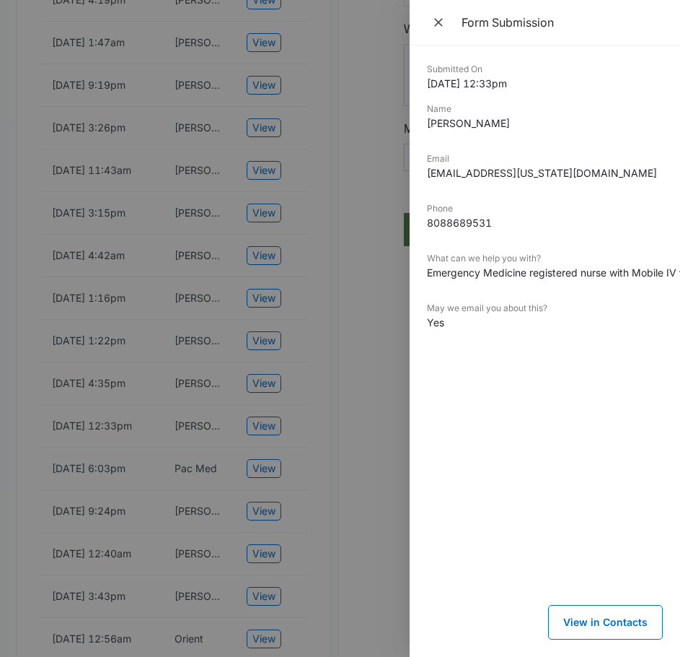
click at [309, 489] on div at bounding box center [340, 328] width 680 height 657
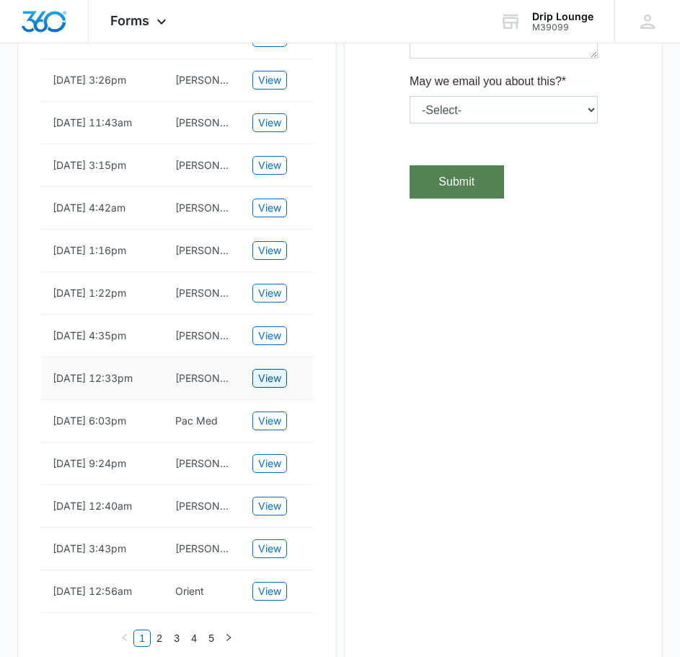
scroll to position [577, 0]
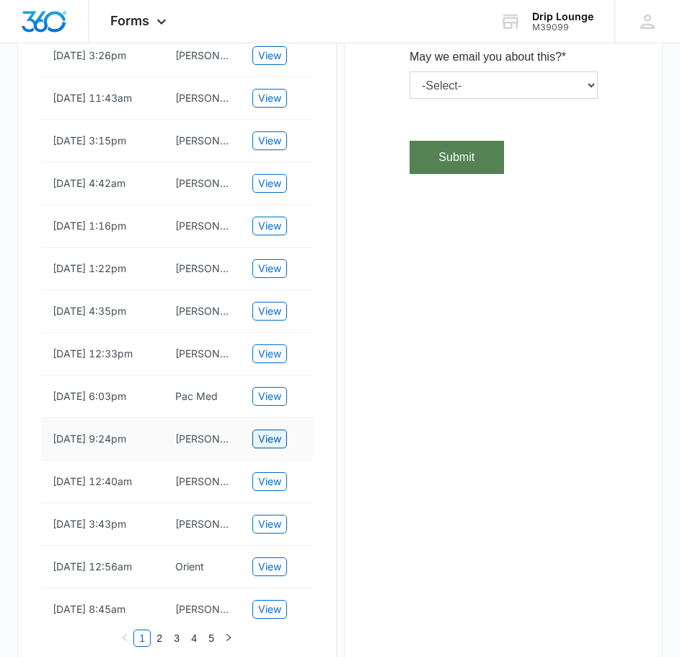
click at [270, 447] on span "View" at bounding box center [269, 439] width 23 height 16
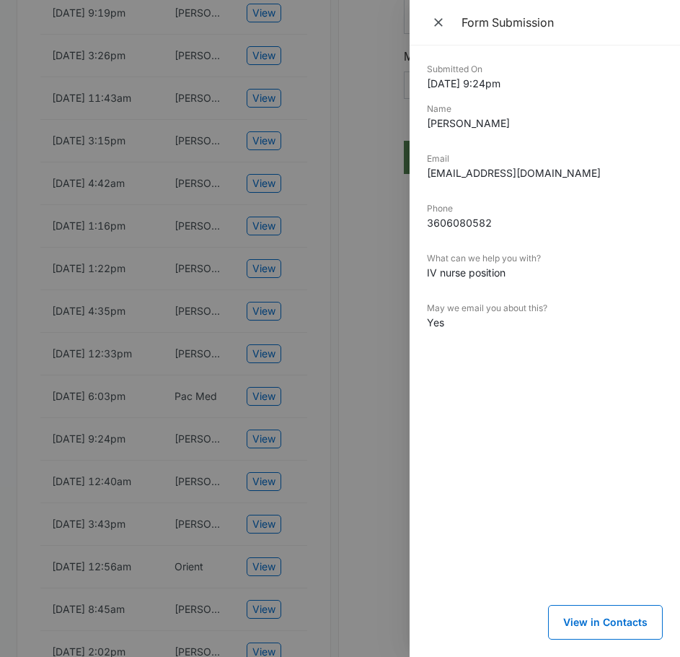
click at [331, 466] on div at bounding box center [340, 328] width 680 height 657
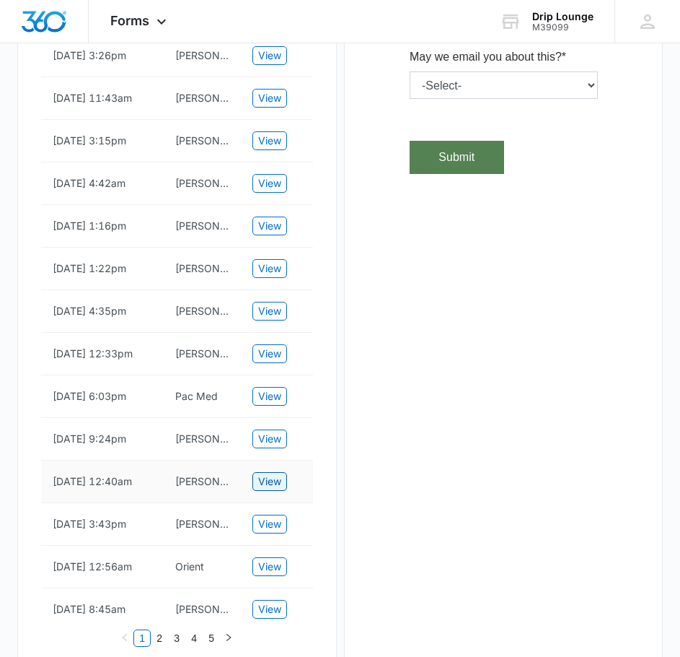
click at [273, 489] on span "View" at bounding box center [269, 481] width 23 height 16
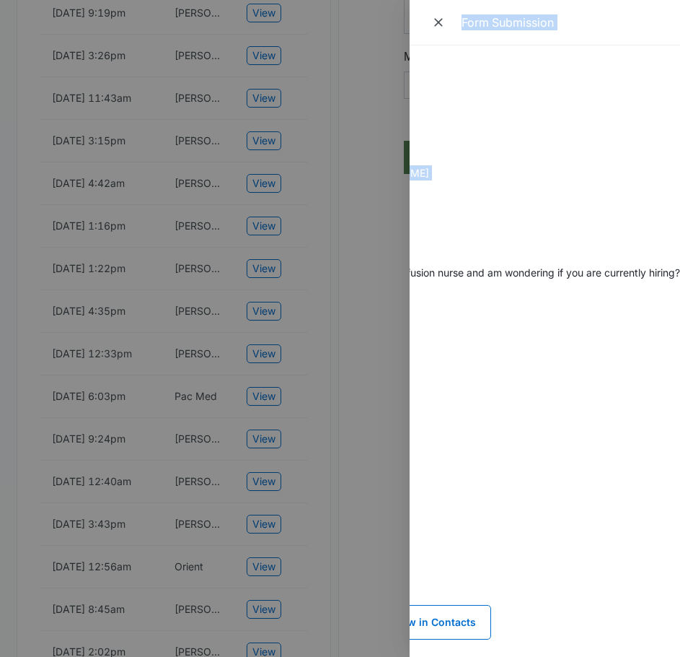
scroll to position [0, 0]
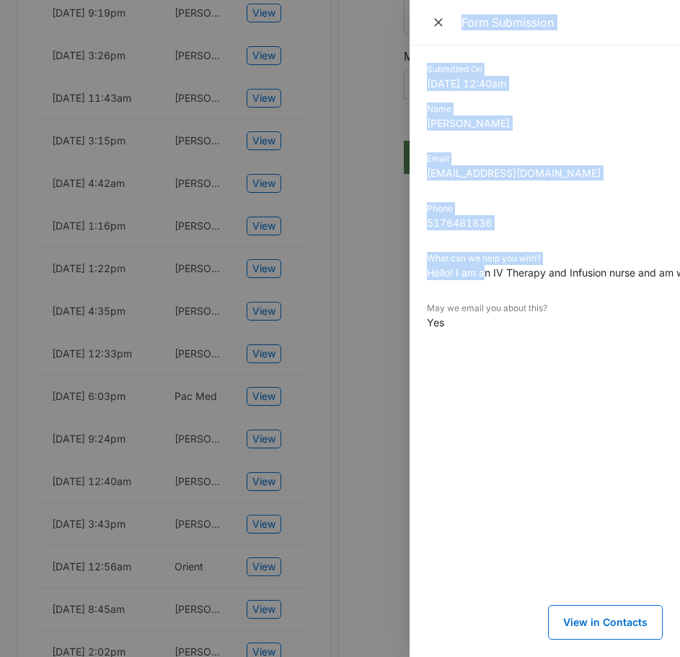
drag, startPoint x: 484, startPoint y: 275, endPoint x: 366, endPoint y: 305, distance: 122.2
click at [366, 305] on div "Form Submission Submitted On [DATE] 12:40am Name [PERSON_NAME] Email [EMAIL_ADD…" at bounding box center [340, 328] width 680 height 657
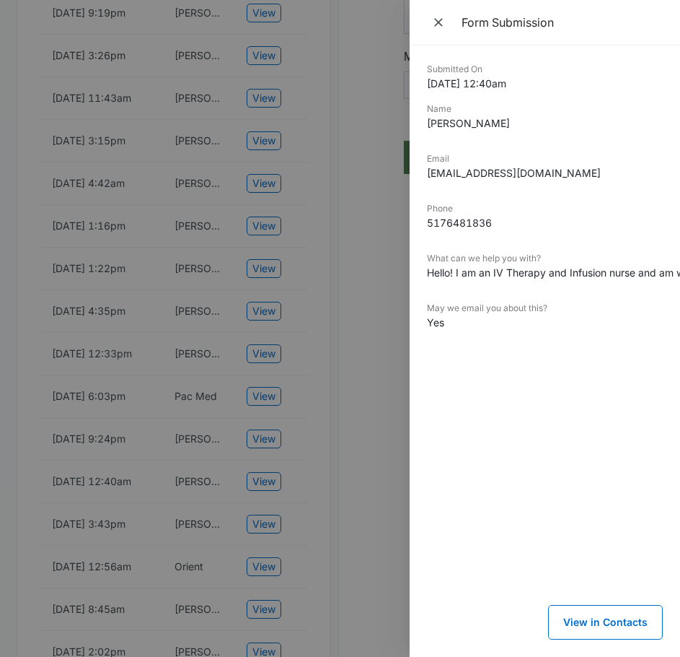
click at [509, 273] on dd "Hello! I am an IV Therapy and Infusion nurse and am wondering if you are curren…" at bounding box center [545, 272] width 236 height 15
click at [301, 465] on div at bounding box center [340, 328] width 680 height 657
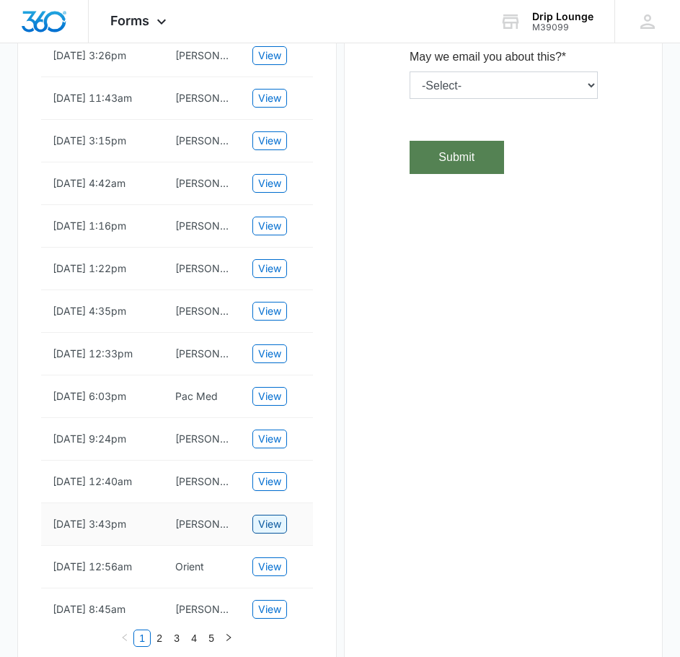
click at [264, 532] on span "View" at bounding box center [269, 524] width 23 height 16
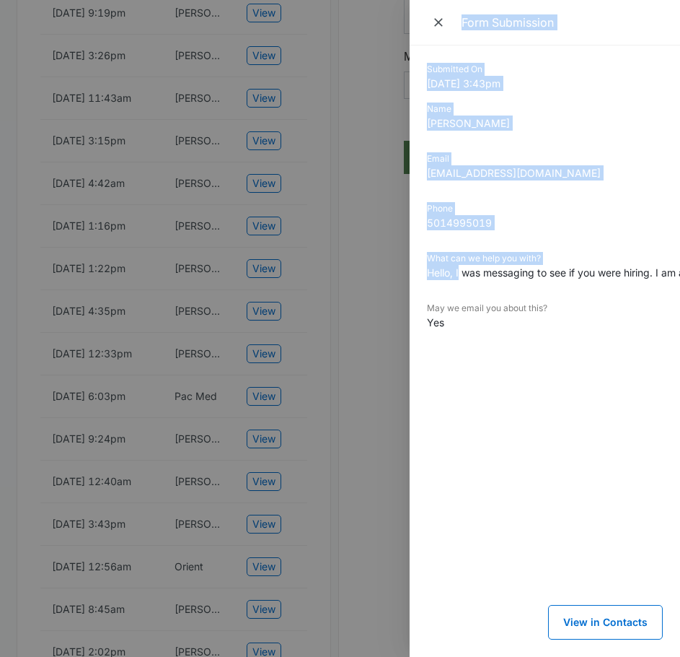
drag, startPoint x: 459, startPoint y: 269, endPoint x: 399, endPoint y: 305, distance: 69.6
click at [399, 305] on div "Form Submission Submitted On [DATE] 3:43pm Name [PERSON_NAME] Email [PERSON_NAM…" at bounding box center [340, 328] width 680 height 657
click at [351, 468] on div at bounding box center [340, 328] width 680 height 657
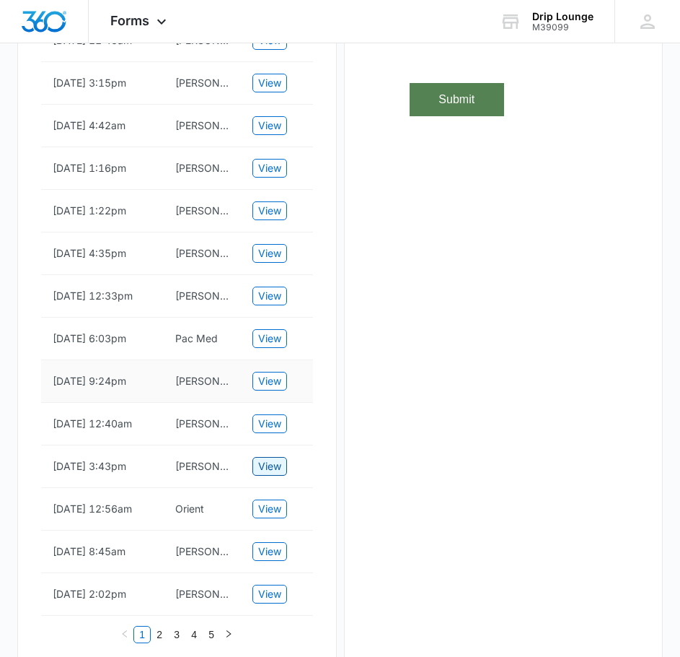
scroll to position [710, 0]
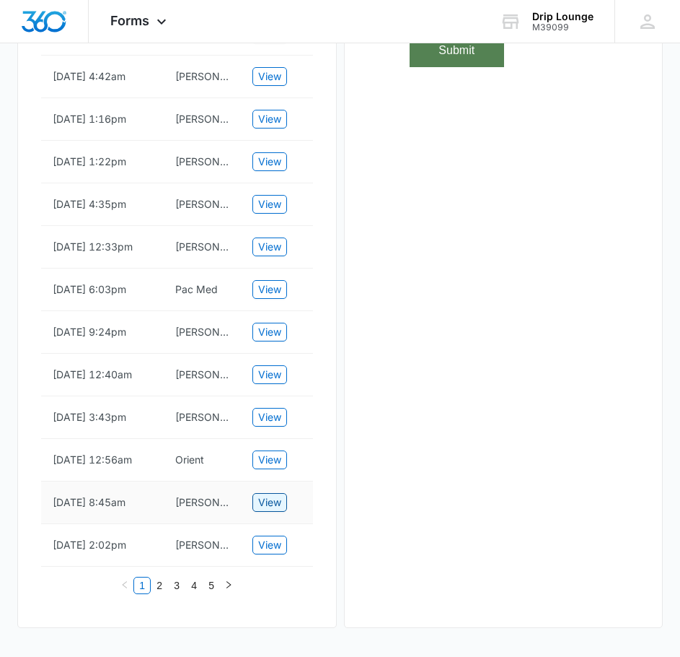
click at [268, 499] on span "View" at bounding box center [269, 502] width 23 height 16
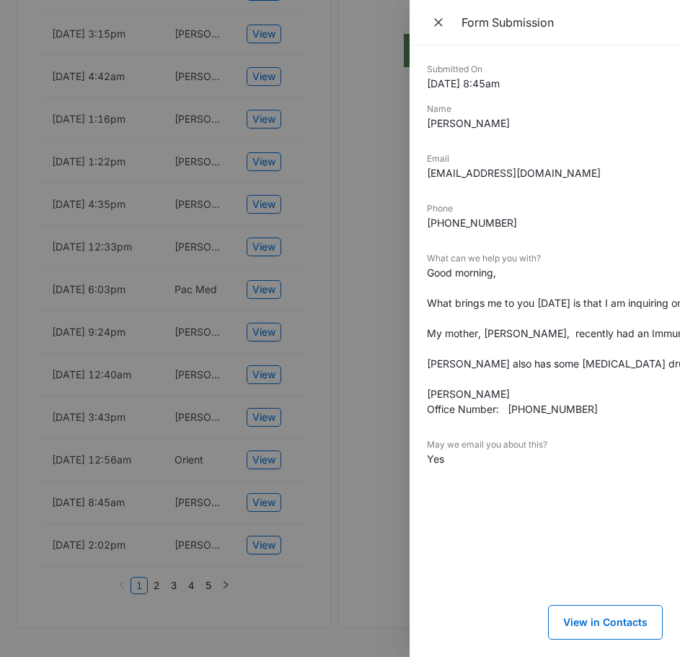
click at [256, 551] on div at bounding box center [340, 328] width 680 height 657
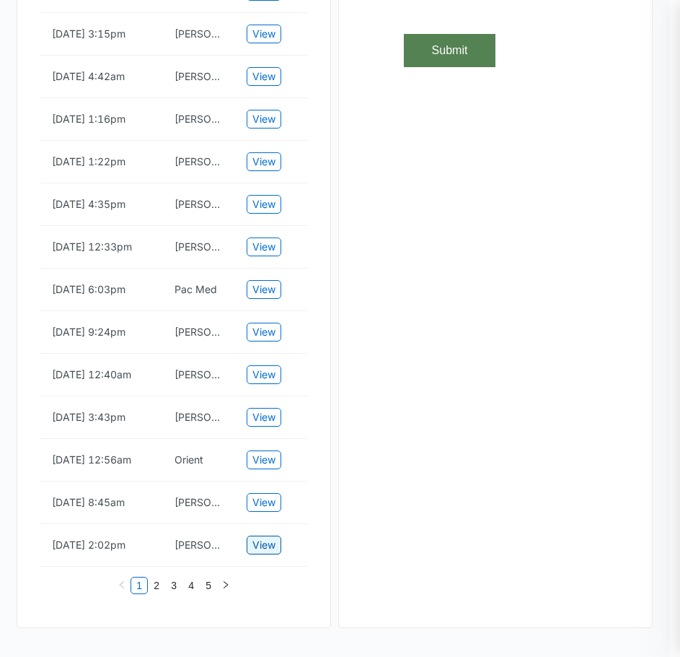
click at [259, 546] on span "View" at bounding box center [264, 545] width 23 height 16
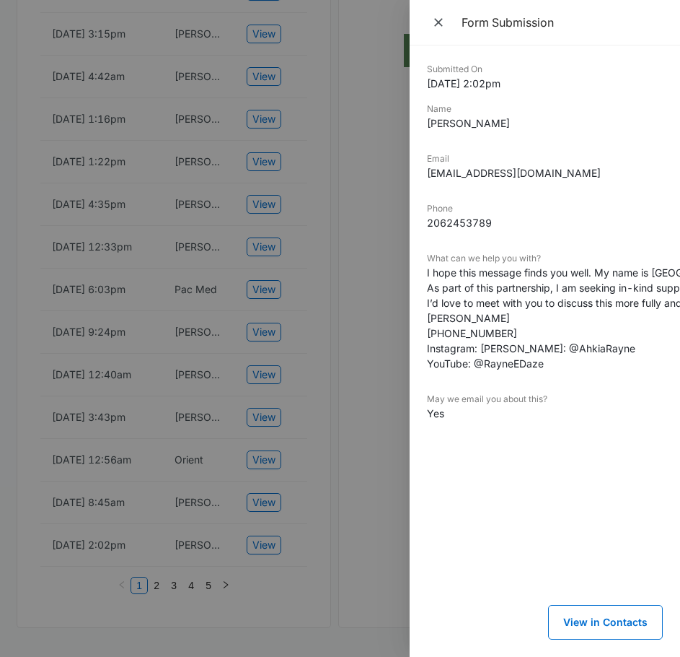
click at [273, 501] on div at bounding box center [340, 328] width 680 height 657
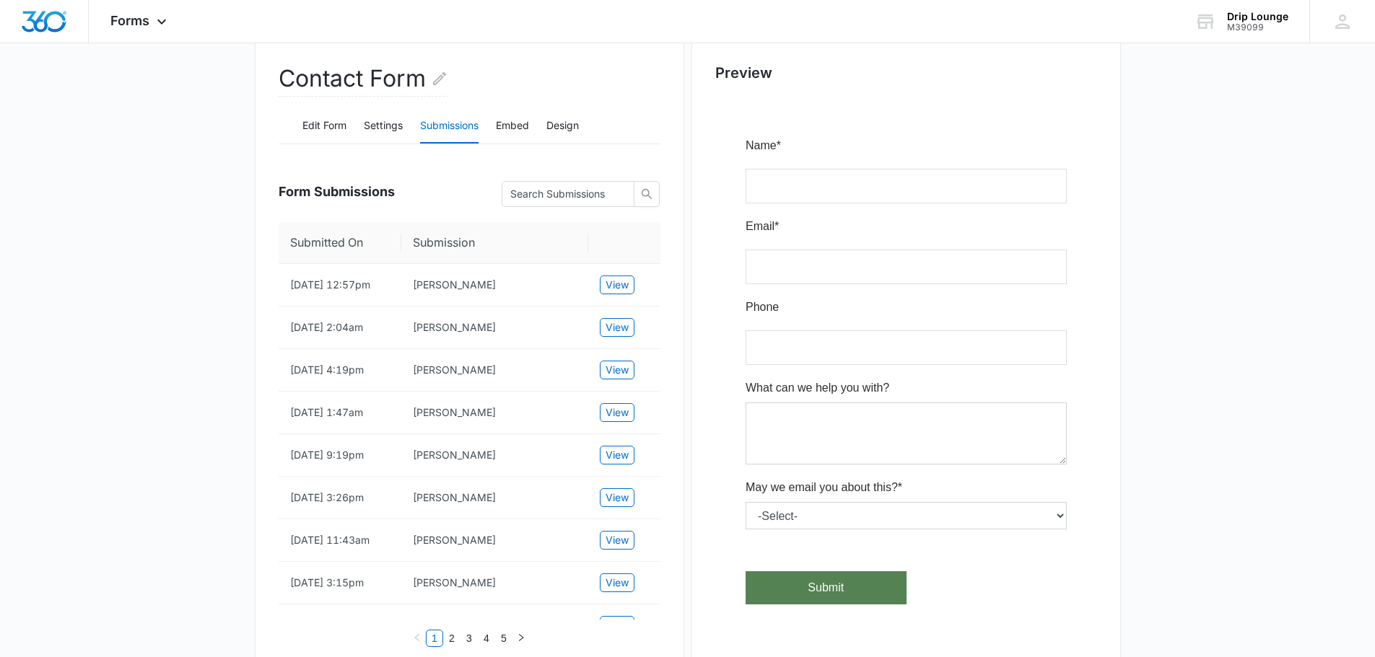
scroll to position [0, 0]
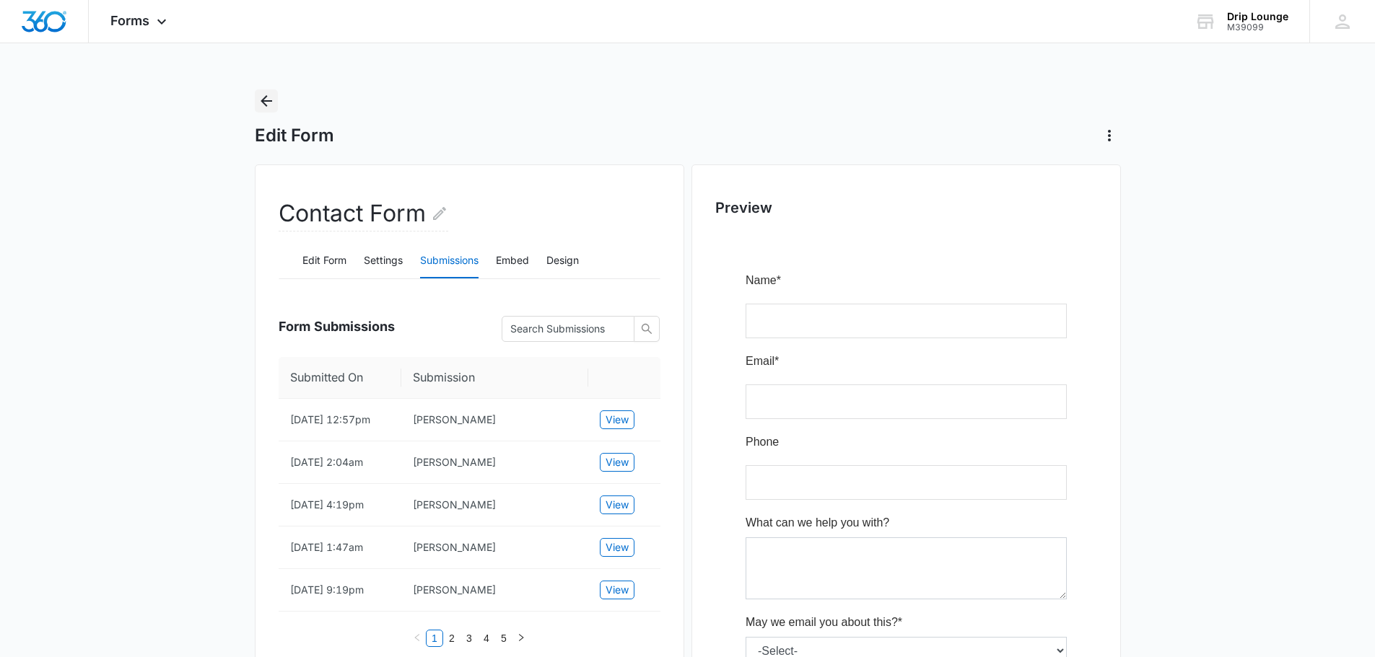
click at [261, 98] on icon "Back" at bounding box center [266, 100] width 17 height 17
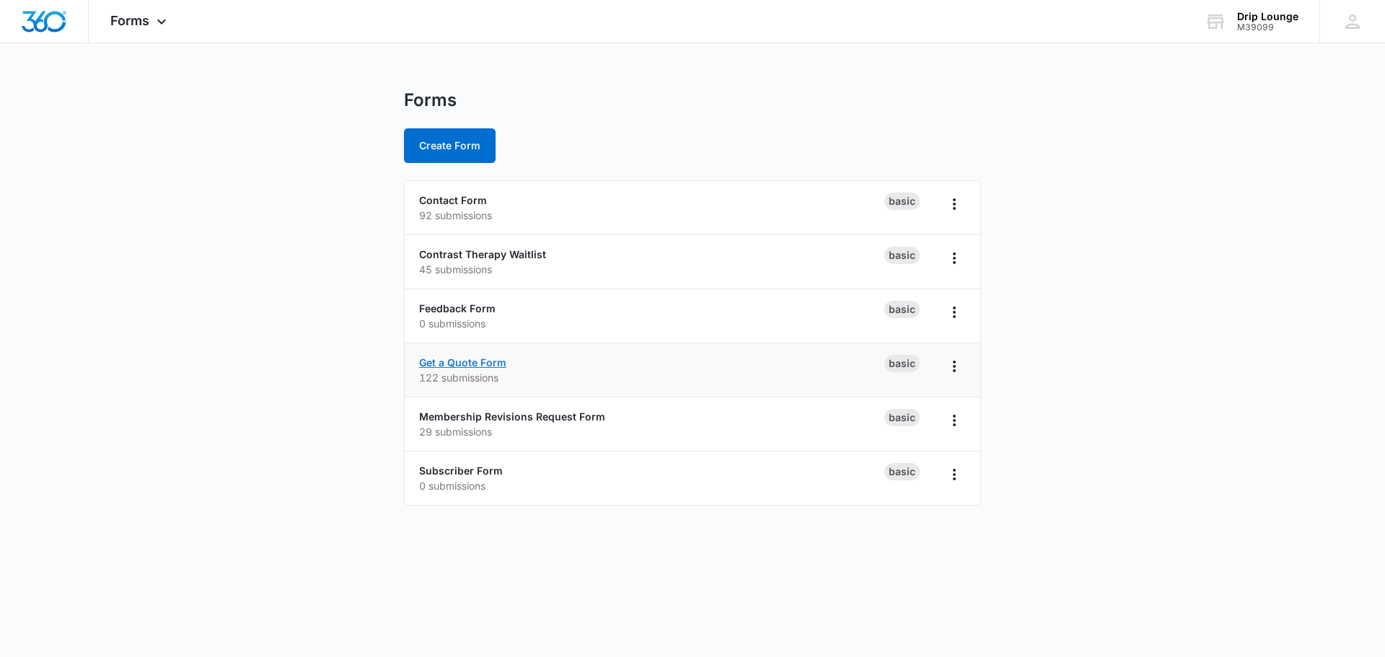
click at [458, 360] on link "Get a Quote Form" at bounding box center [462, 362] width 87 height 12
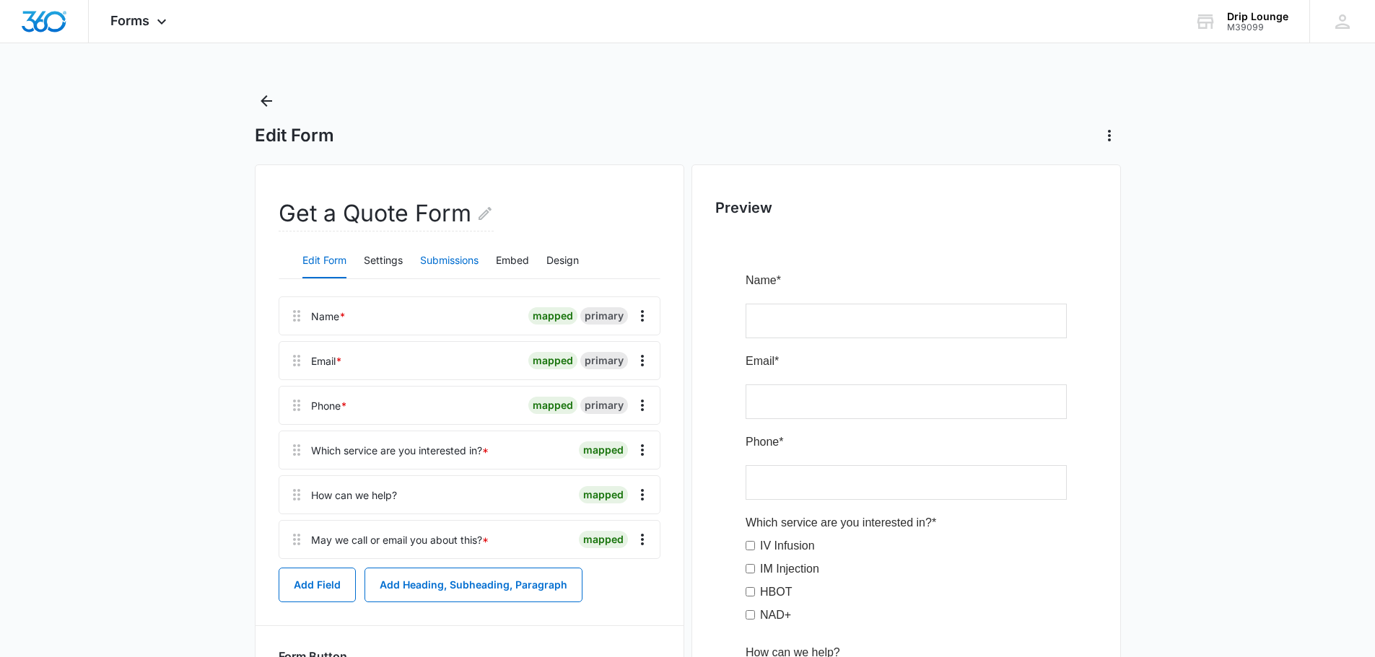
click at [455, 260] on button "Submissions" at bounding box center [449, 261] width 58 height 35
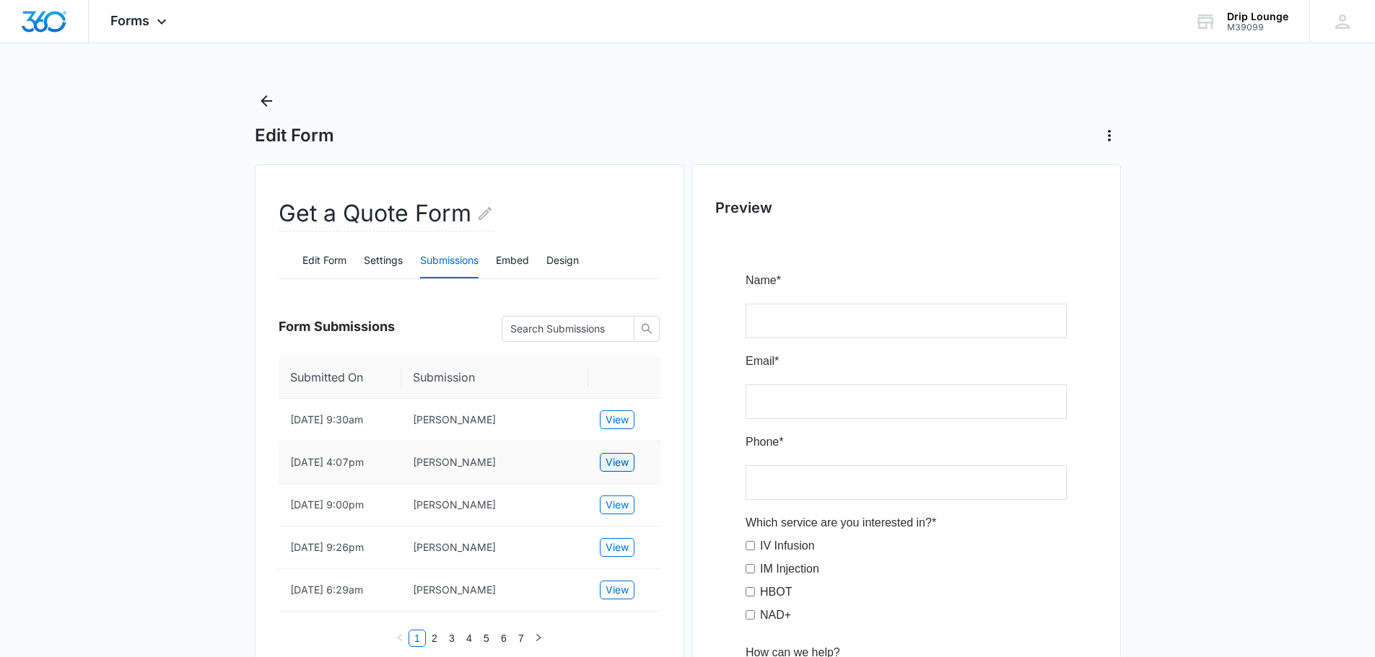
click at [621, 465] on span "View" at bounding box center [616, 463] width 23 height 16
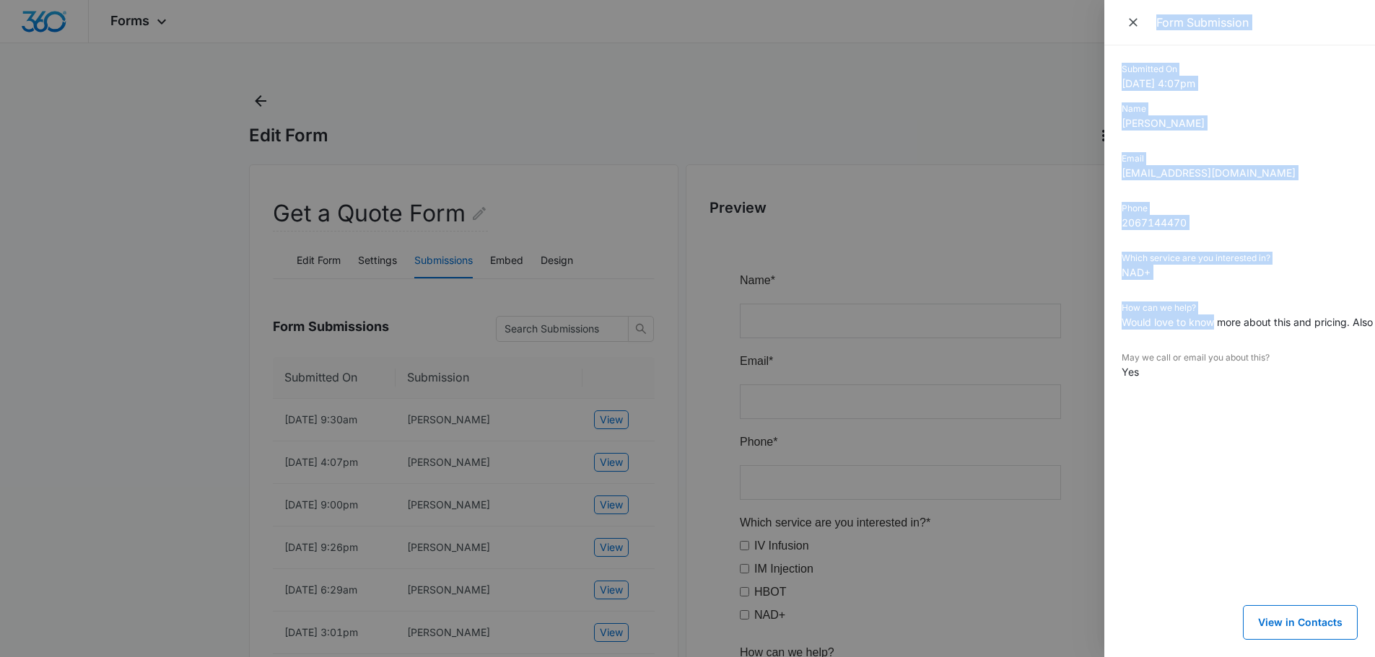
drag, startPoint x: 1211, startPoint y: 325, endPoint x: 1074, endPoint y: 354, distance: 140.3
click at [1074, 354] on div "Form Submission Submitted On [DATE] 4:07pm Name [PERSON_NAME] Email [EMAIL_ADDR…" at bounding box center [687, 328] width 1375 height 657
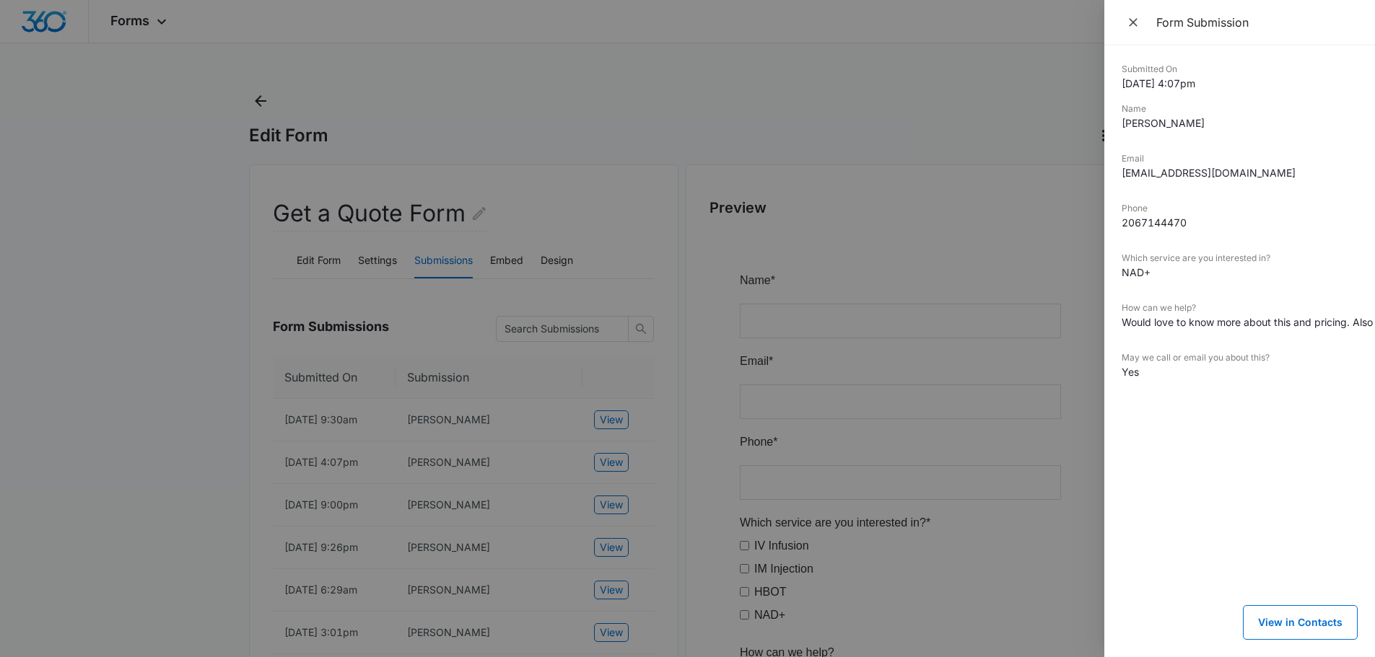
click at [1227, 317] on dd "Would love to know more about this and pricing. Also would like what other iv/i…" at bounding box center [1239, 322] width 236 height 15
drag, startPoint x: 1123, startPoint y: 226, endPoint x: 1190, endPoint y: 224, distance: 67.1
click at [1190, 224] on dd "2067144470" at bounding box center [1239, 222] width 236 height 15
copy dd "2067144470"
drag, startPoint x: 1172, startPoint y: 320, endPoint x: 1271, endPoint y: 326, distance: 99.1
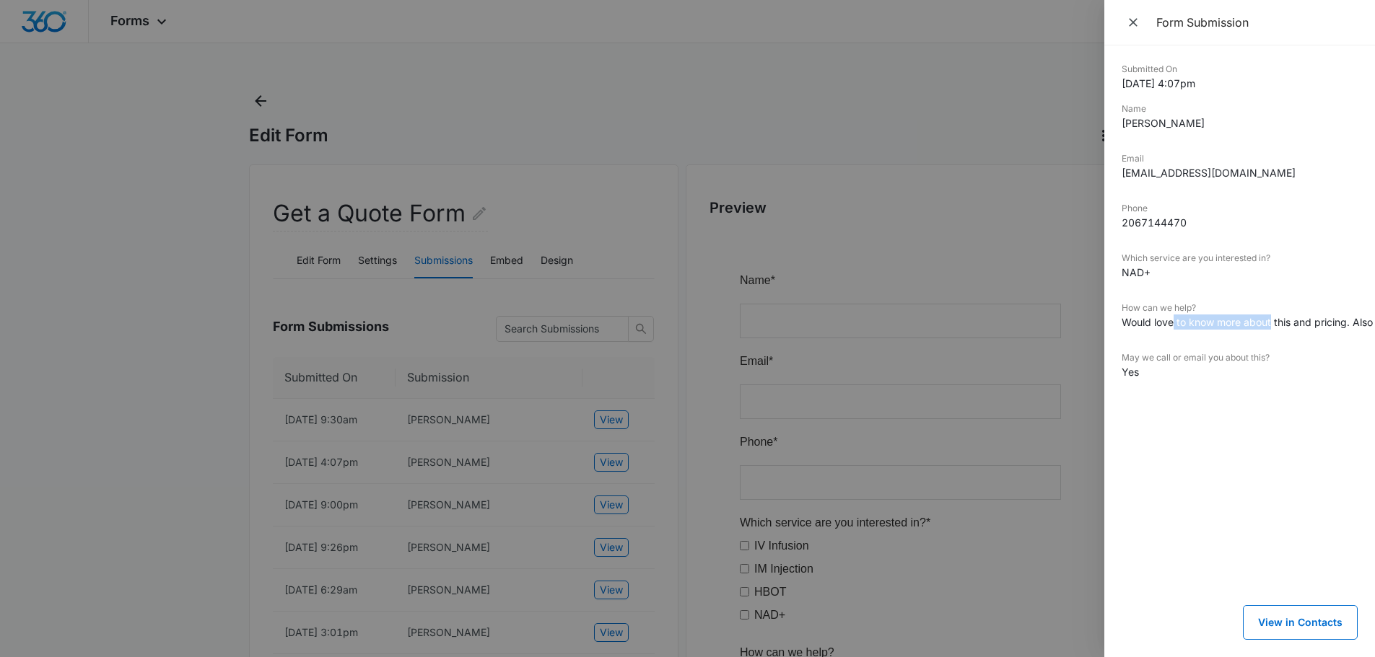
click at [1271, 326] on dd "Would love to know more about this and pricing. Also would like what other iv/i…" at bounding box center [1239, 322] width 236 height 15
click at [1272, 327] on dd "Would love to know more about this and pricing. Also would like what other iv/i…" at bounding box center [1239, 322] width 236 height 15
drag, startPoint x: 1151, startPoint y: 324, endPoint x: 1128, endPoint y: 332, distance: 24.4
click at [1128, 332] on div "How can we help? Would love to know more about this and pricing. Also would lik…" at bounding box center [1218, 321] width 236 height 38
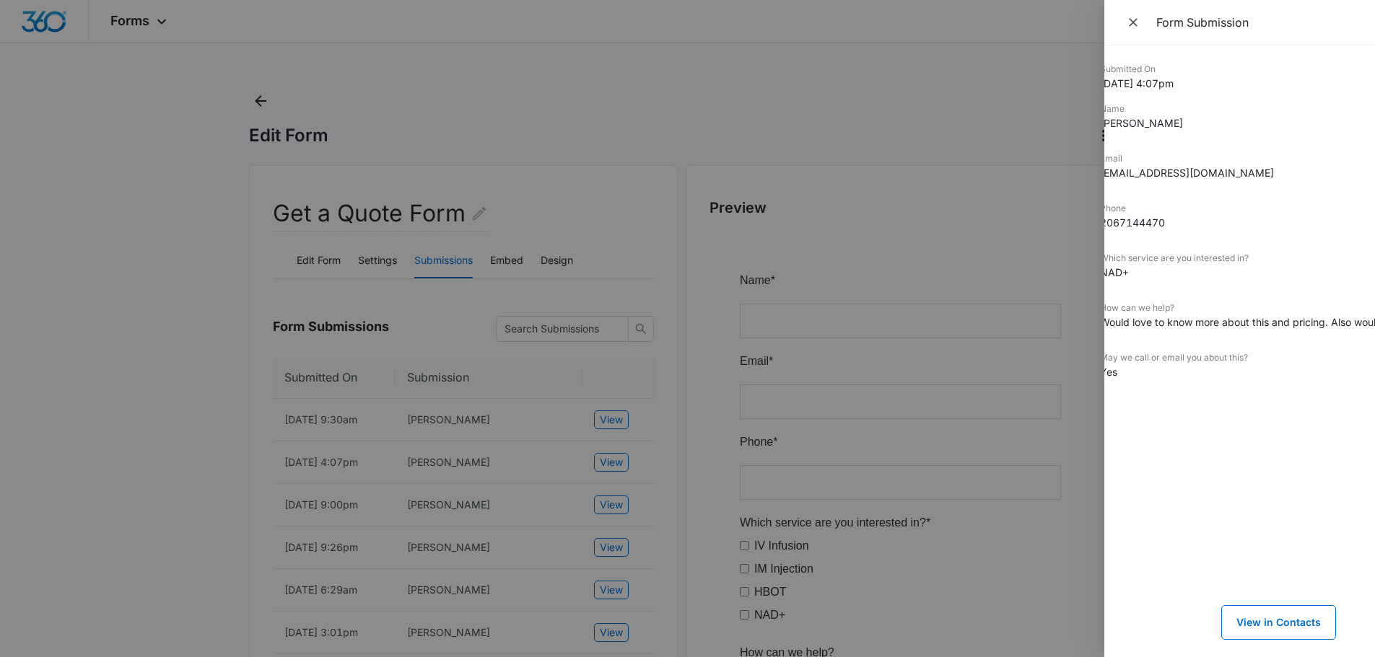
click at [1139, 326] on dd "Would love to know more about this and pricing. Also would like what other iv/i…" at bounding box center [1218, 322] width 236 height 15
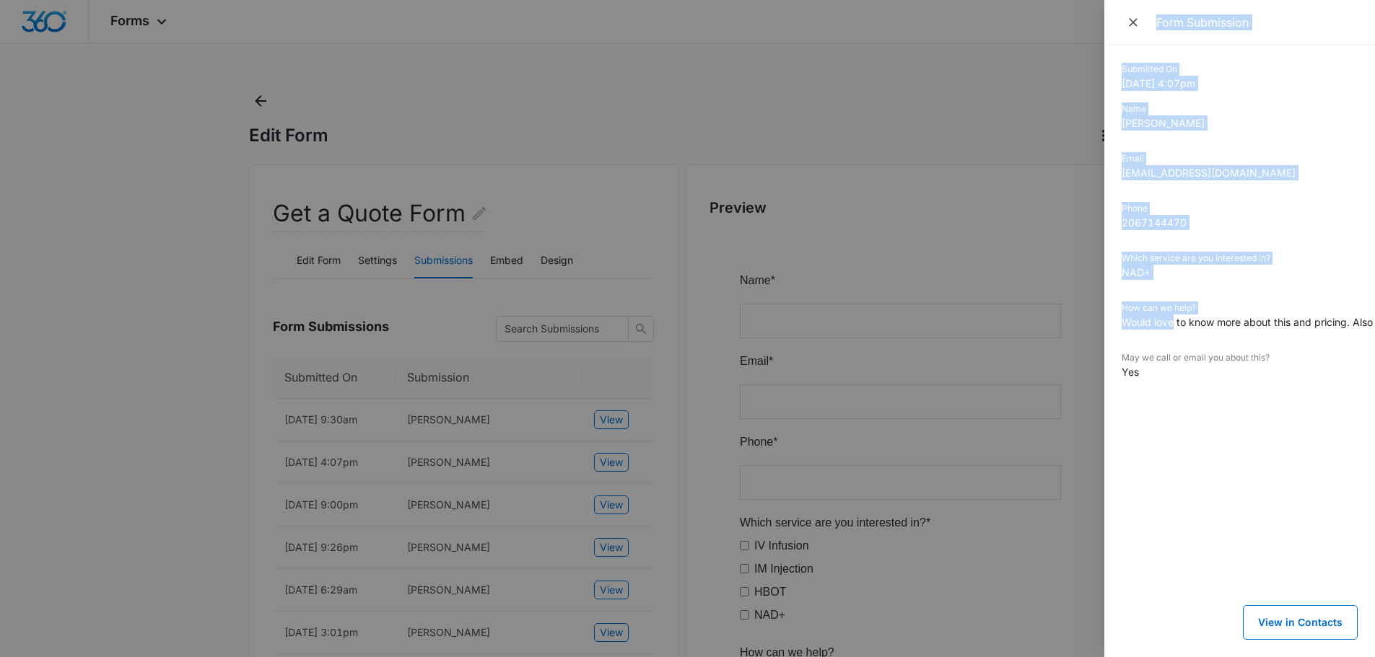
drag, startPoint x: 1139, startPoint y: 326, endPoint x: 1098, endPoint y: 313, distance: 43.1
click at [1098, 313] on div "Form Submission Submitted On [DATE] 4:07pm Name [PERSON_NAME] Email [EMAIL_ADDR…" at bounding box center [687, 328] width 1375 height 657
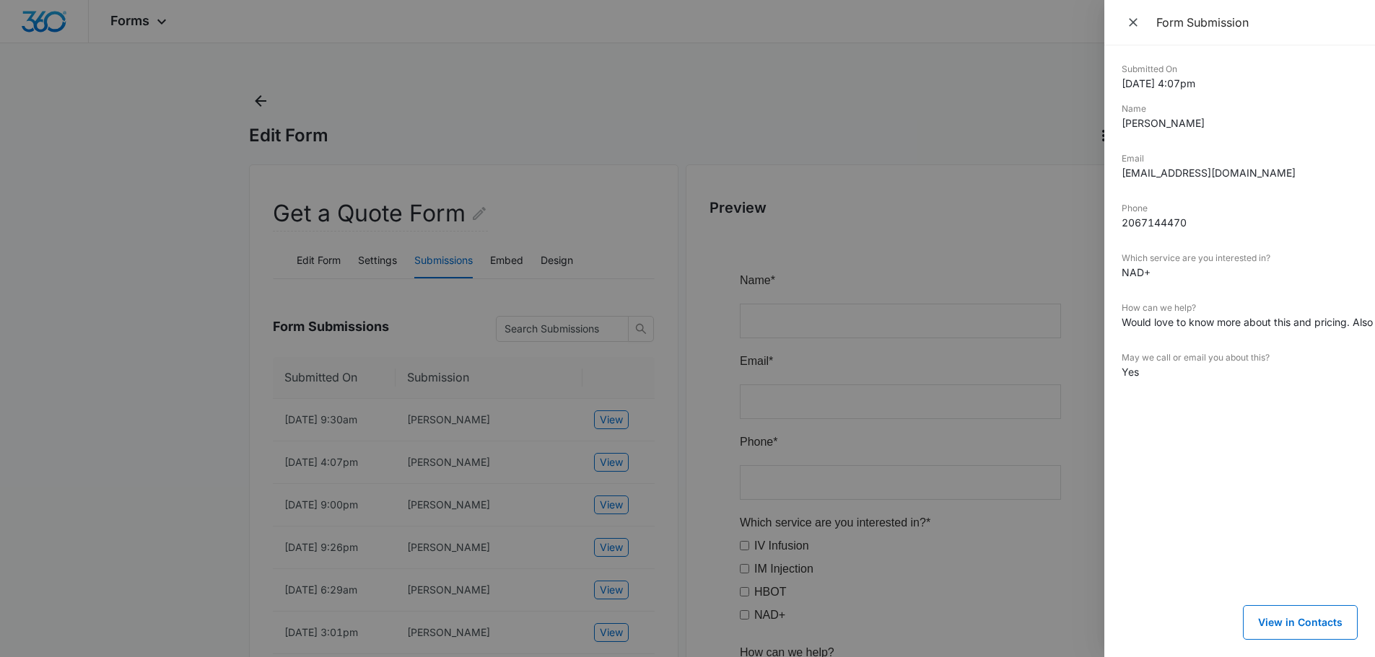
click at [1189, 316] on dd "Would love to know more about this and pricing. Also would like what other iv/i…" at bounding box center [1239, 322] width 236 height 15
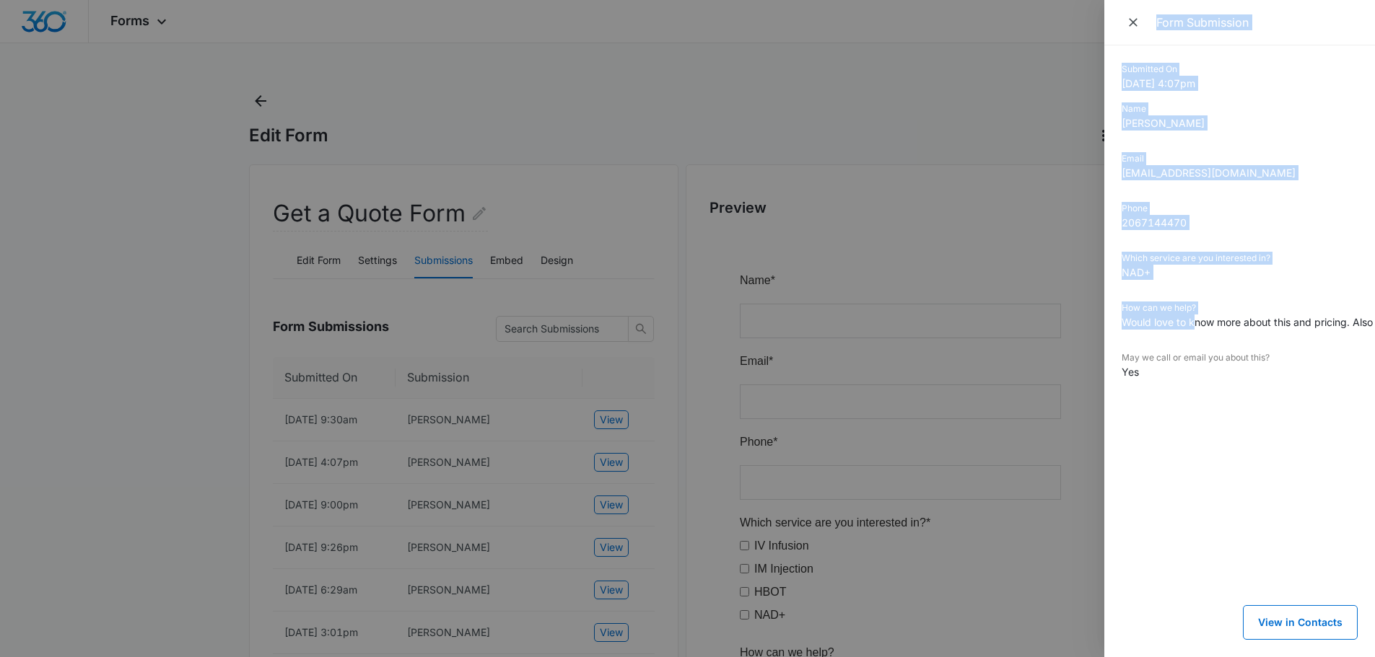
drag, startPoint x: 1192, startPoint y: 323, endPoint x: 1095, endPoint y: 328, distance: 96.8
click at [1095, 328] on div "Form Submission Submitted On [DATE] 4:07pm Name [PERSON_NAME] Email [EMAIL_ADDR…" at bounding box center [687, 328] width 1375 height 657
click at [1221, 312] on dt "How can we help?" at bounding box center [1239, 308] width 236 height 13
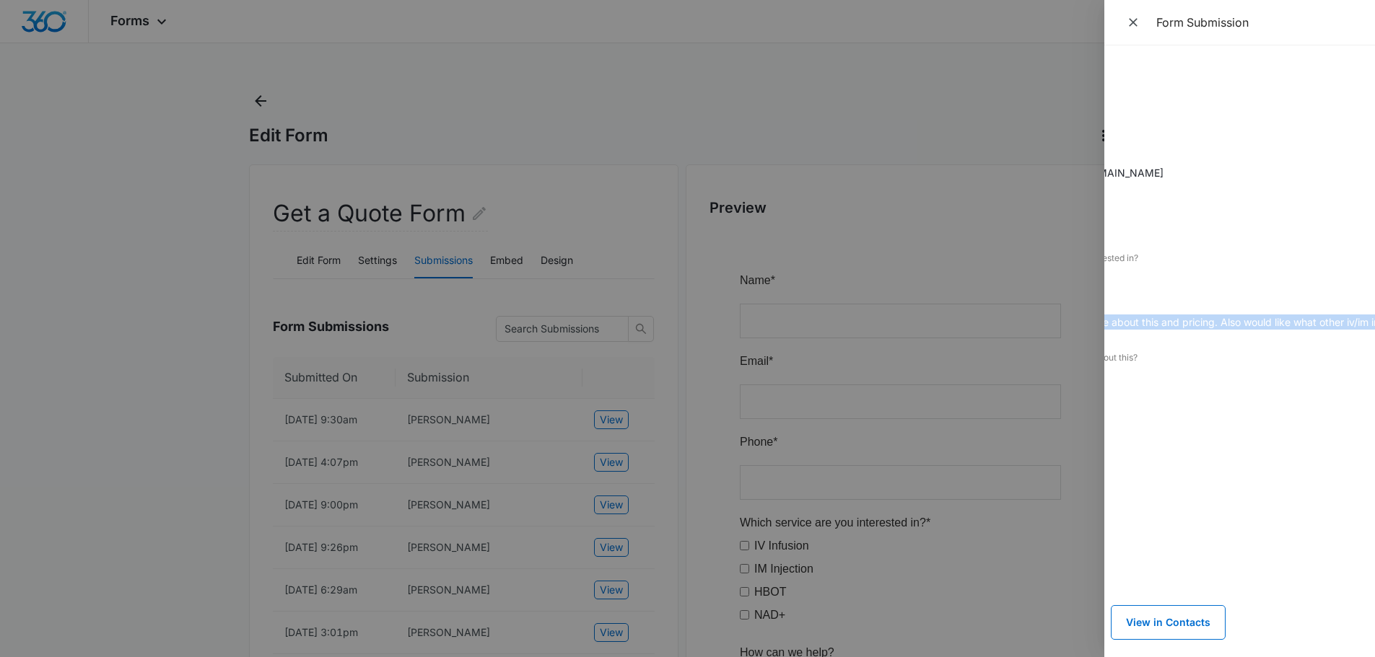
scroll to position [0, 162]
drag, startPoint x: 1155, startPoint y: 324, endPoint x: 1356, endPoint y: 325, distance: 201.3
click at [1196, 325] on dd "Would love to know more about this and pricing. Also would like what other iv/i…" at bounding box center [1078, 322] width 236 height 15
click at [1196, 323] on dd "Would love to know more about this and pricing. Also would like what other iv/i…" at bounding box center [1078, 322] width 236 height 15
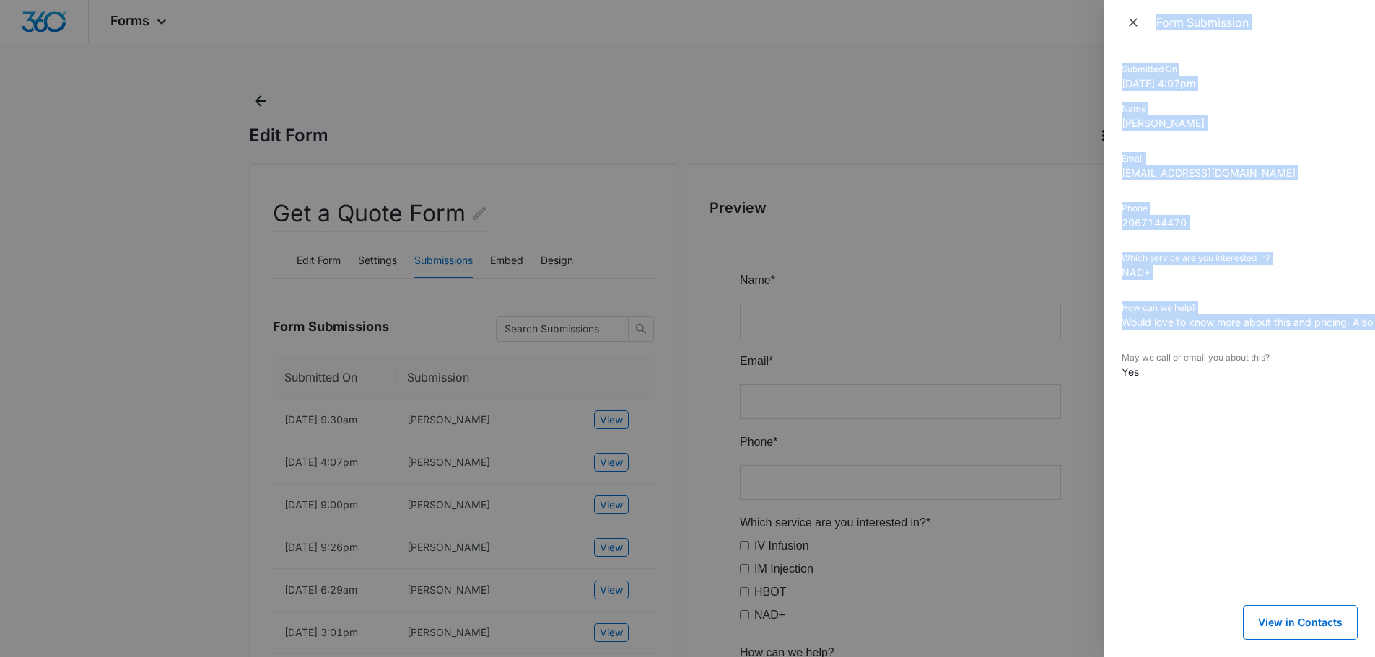
drag, startPoint x: 1249, startPoint y: 325, endPoint x: 1100, endPoint y: 329, distance: 149.4
click at [1100, 329] on div "Form Submission Submitted On [DATE] 4:07pm Name [PERSON_NAME] Email [EMAIL_ADDR…" at bounding box center [687, 328] width 1375 height 657
click at [1258, 325] on dd "Would love to know more about this and pricing. Also would like what other iv/i…" at bounding box center [1239, 322] width 236 height 15
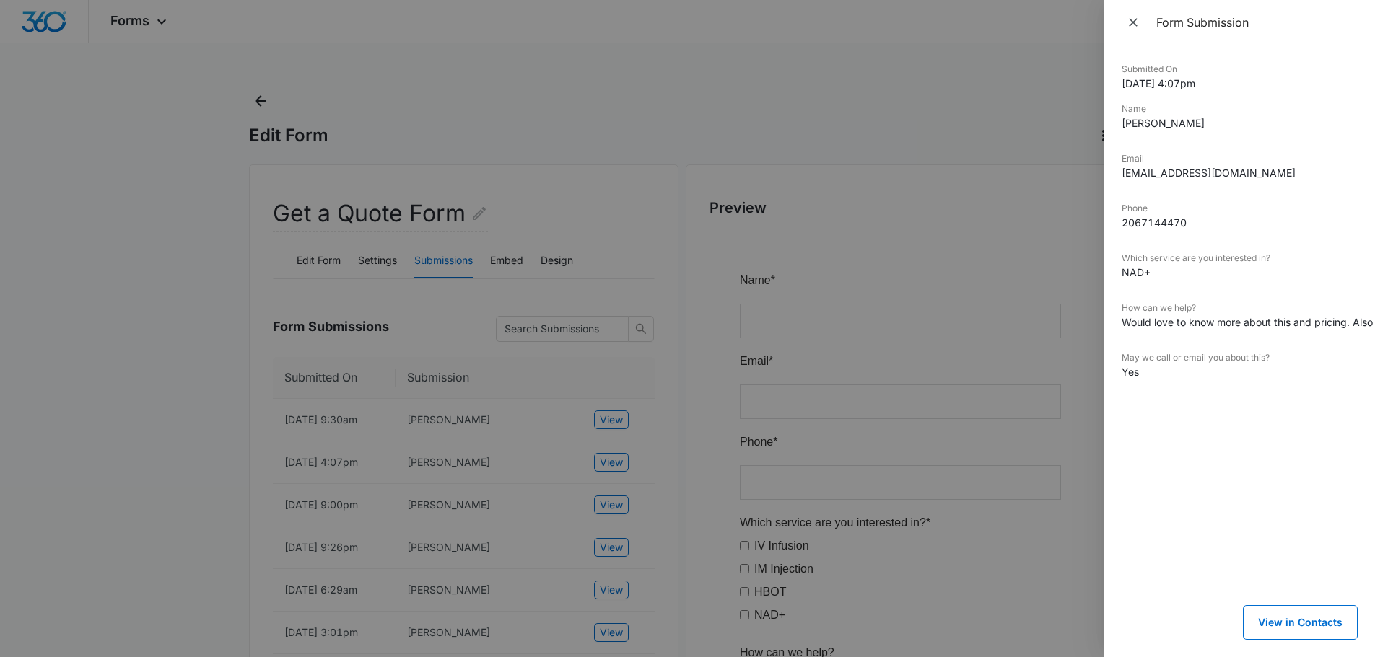
click at [823, 275] on div at bounding box center [687, 328] width 1375 height 657
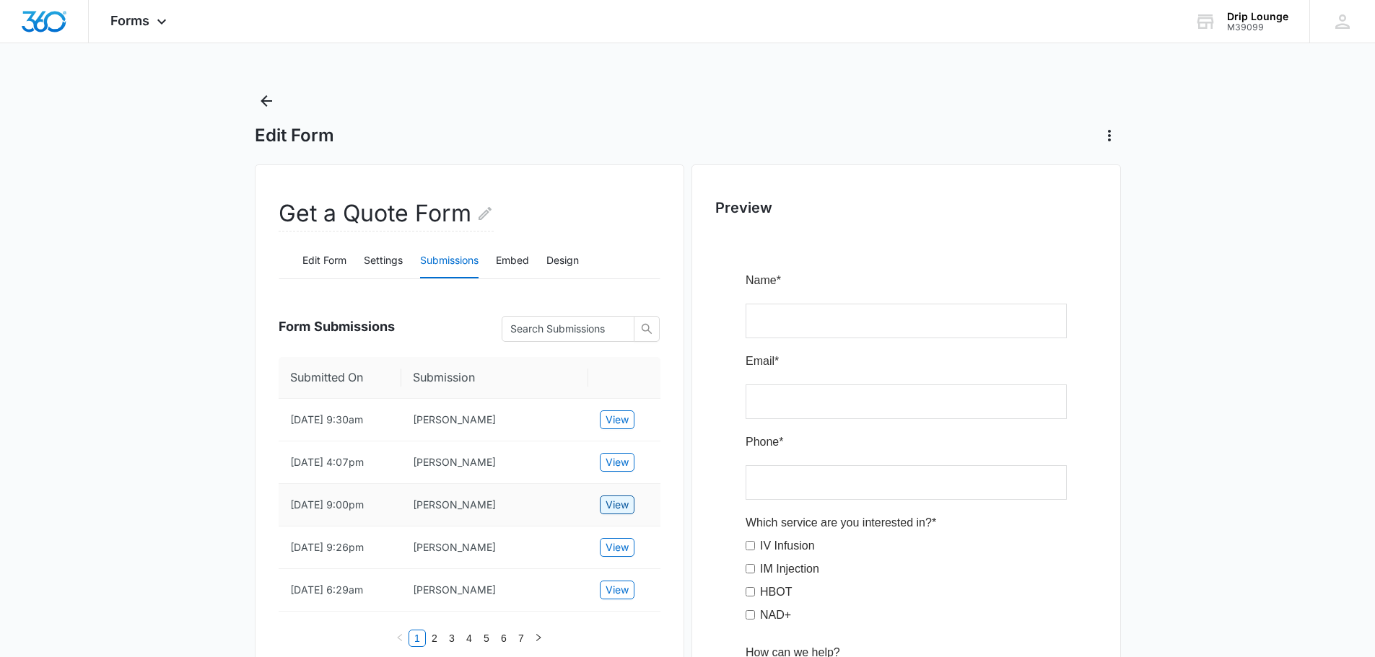
click at [619, 507] on span "View" at bounding box center [616, 505] width 23 height 16
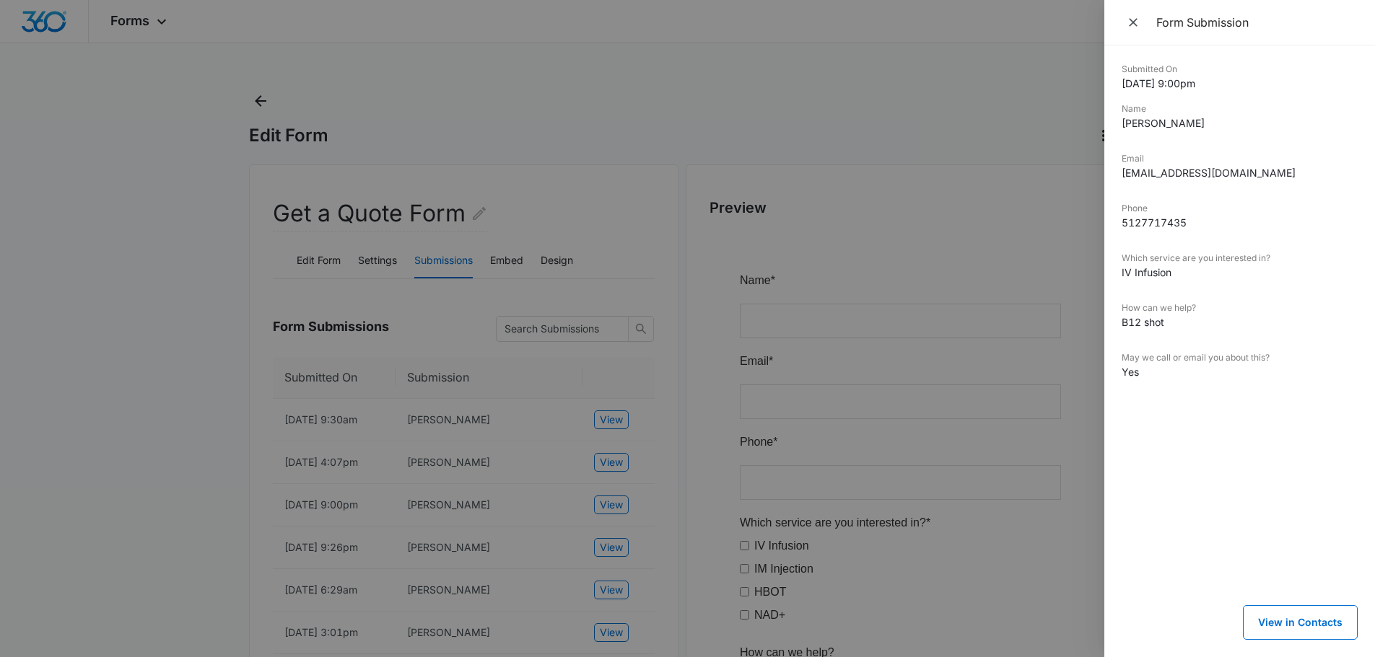
click at [705, 379] on div at bounding box center [687, 328] width 1375 height 657
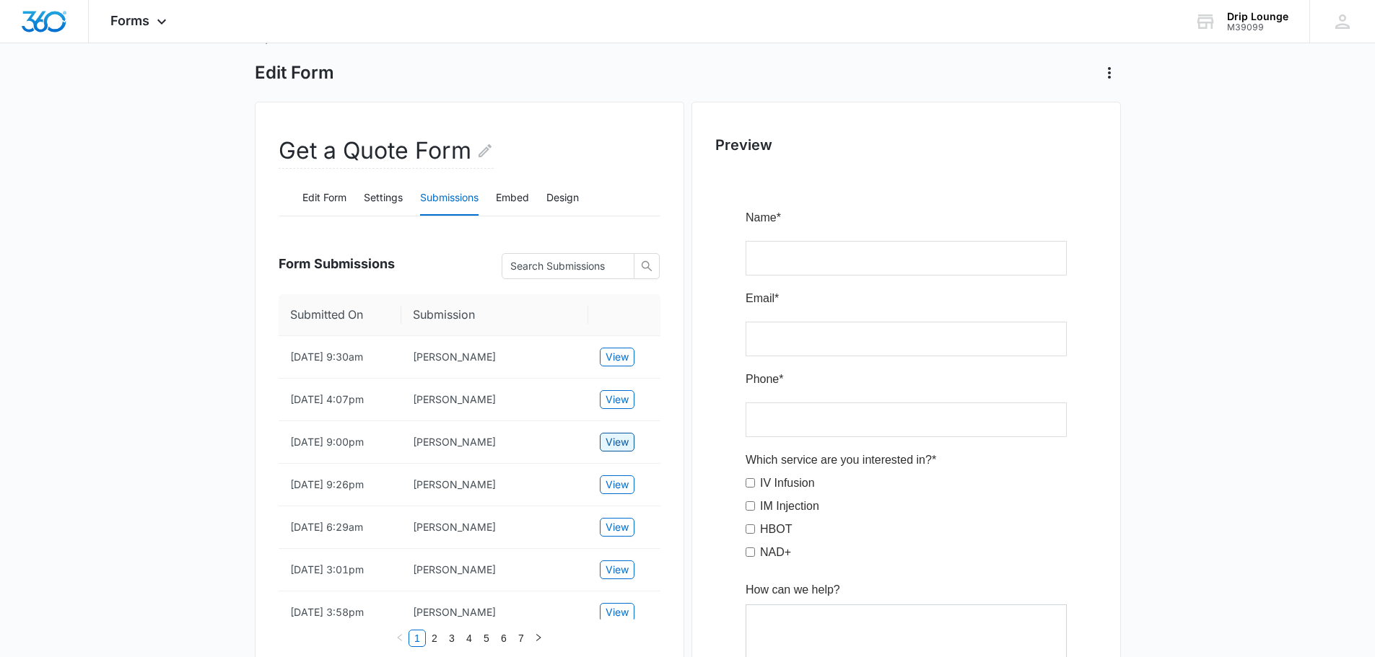
scroll to position [144, 0]
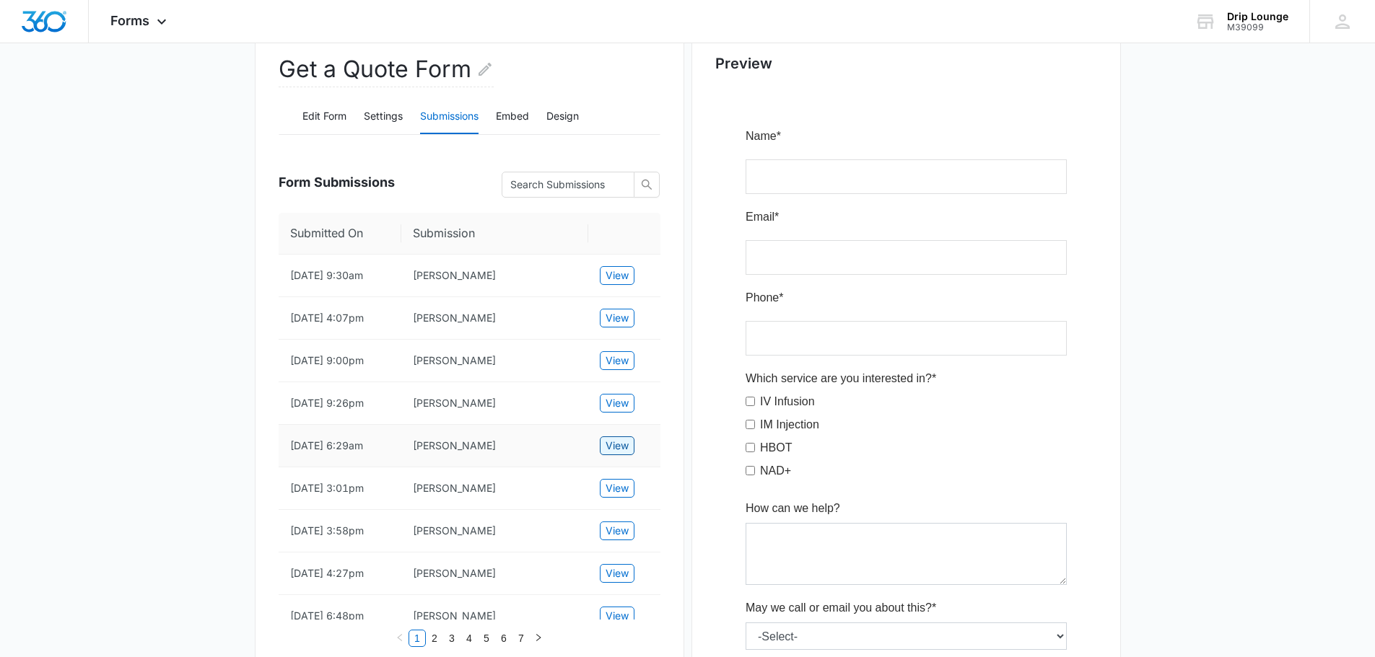
click at [610, 446] on span "View" at bounding box center [616, 446] width 23 height 16
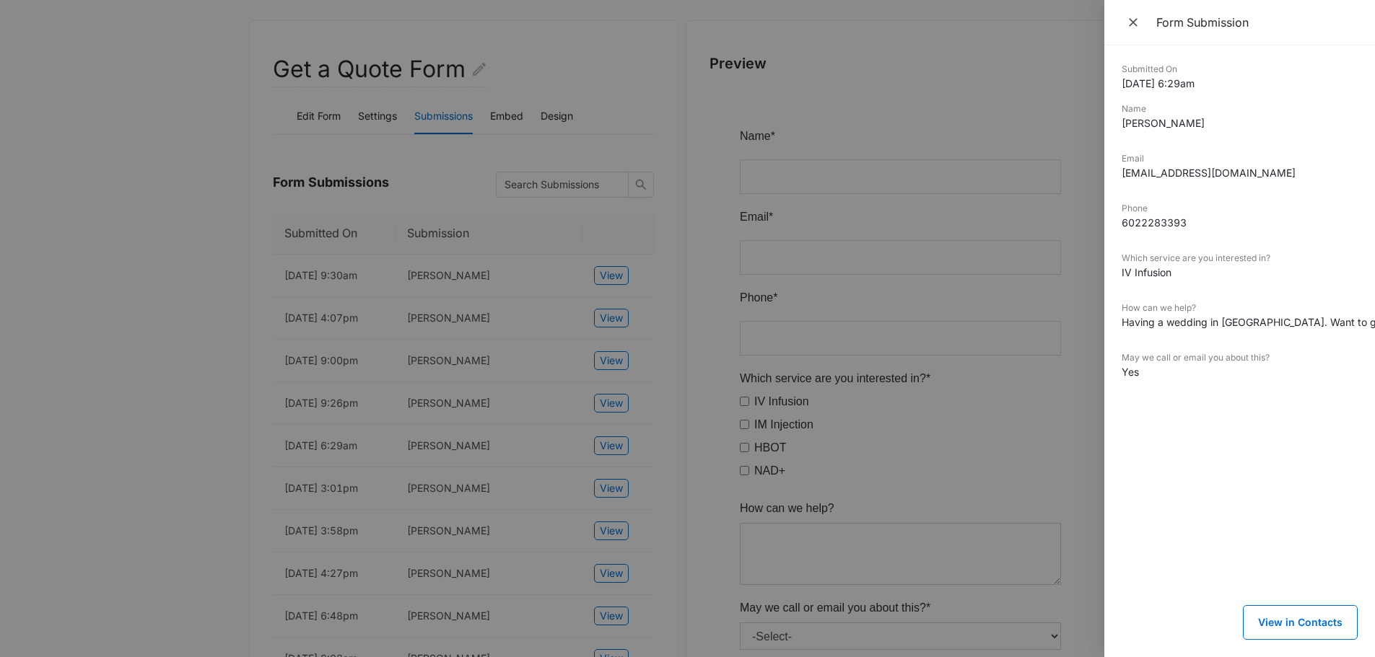
click at [774, 395] on div at bounding box center [687, 328] width 1375 height 657
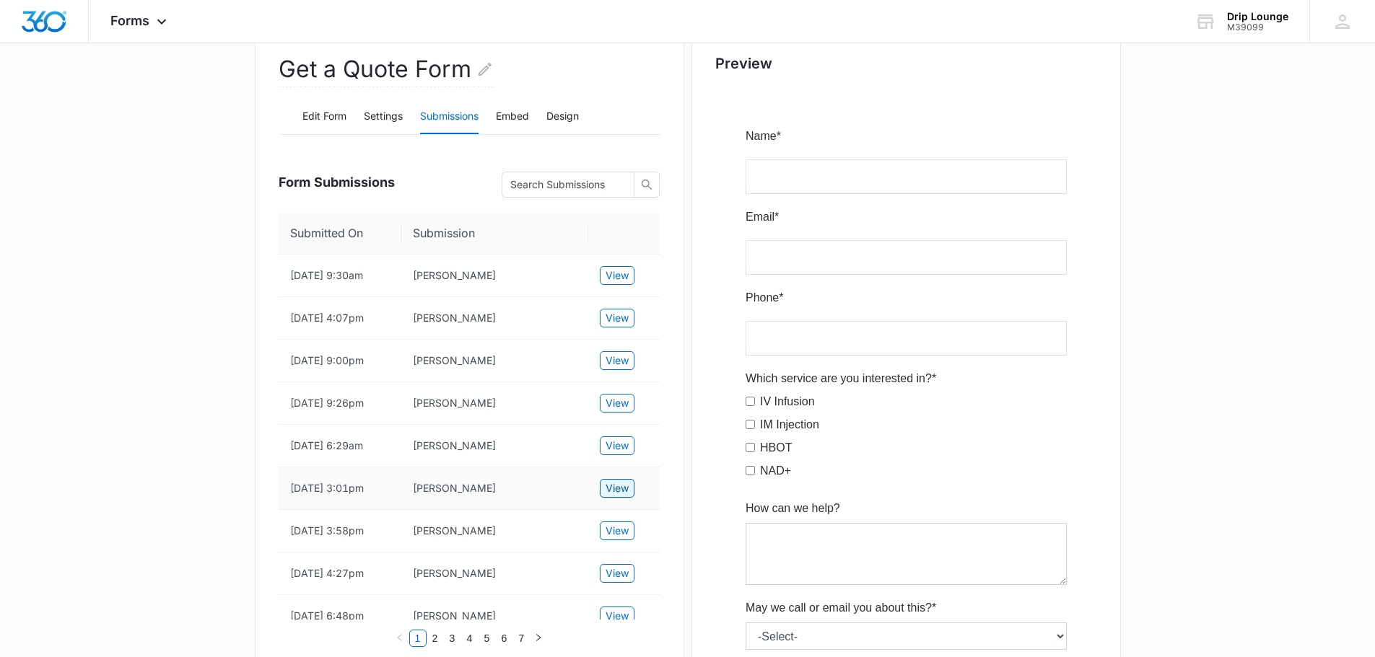
click at [618, 488] on span "View" at bounding box center [616, 489] width 23 height 16
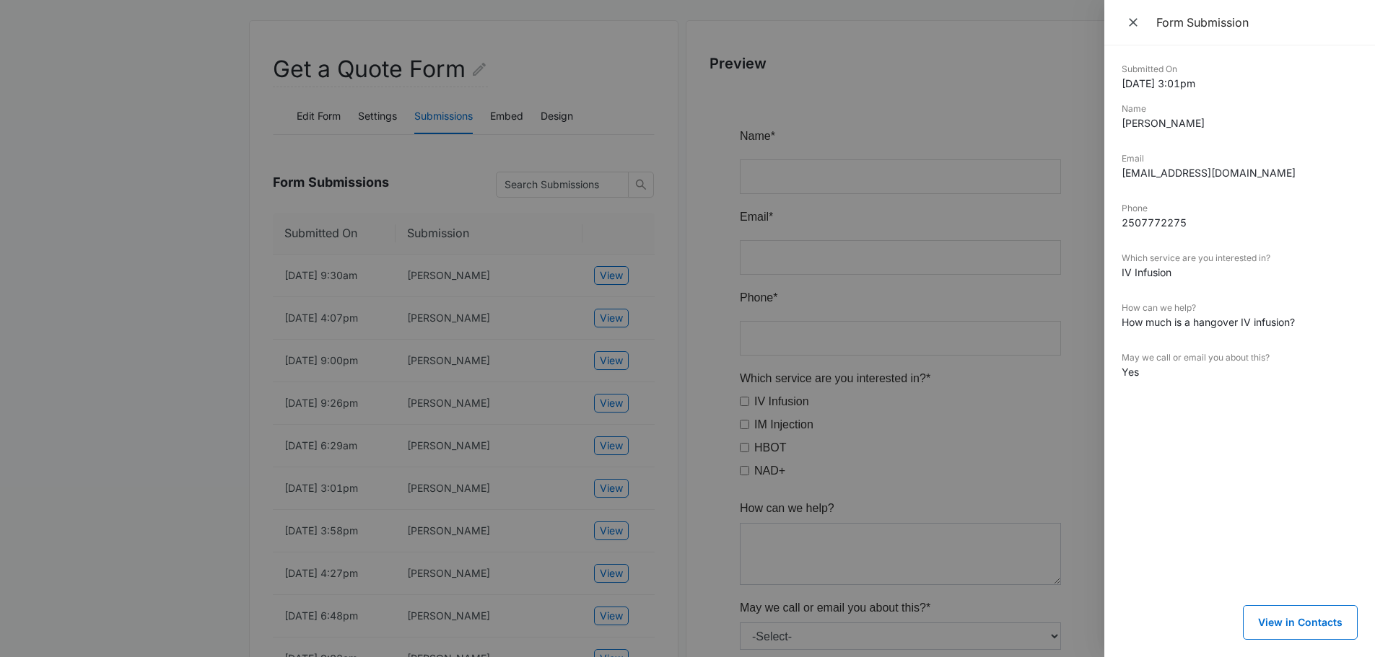
click at [711, 462] on div at bounding box center [687, 328] width 1375 height 657
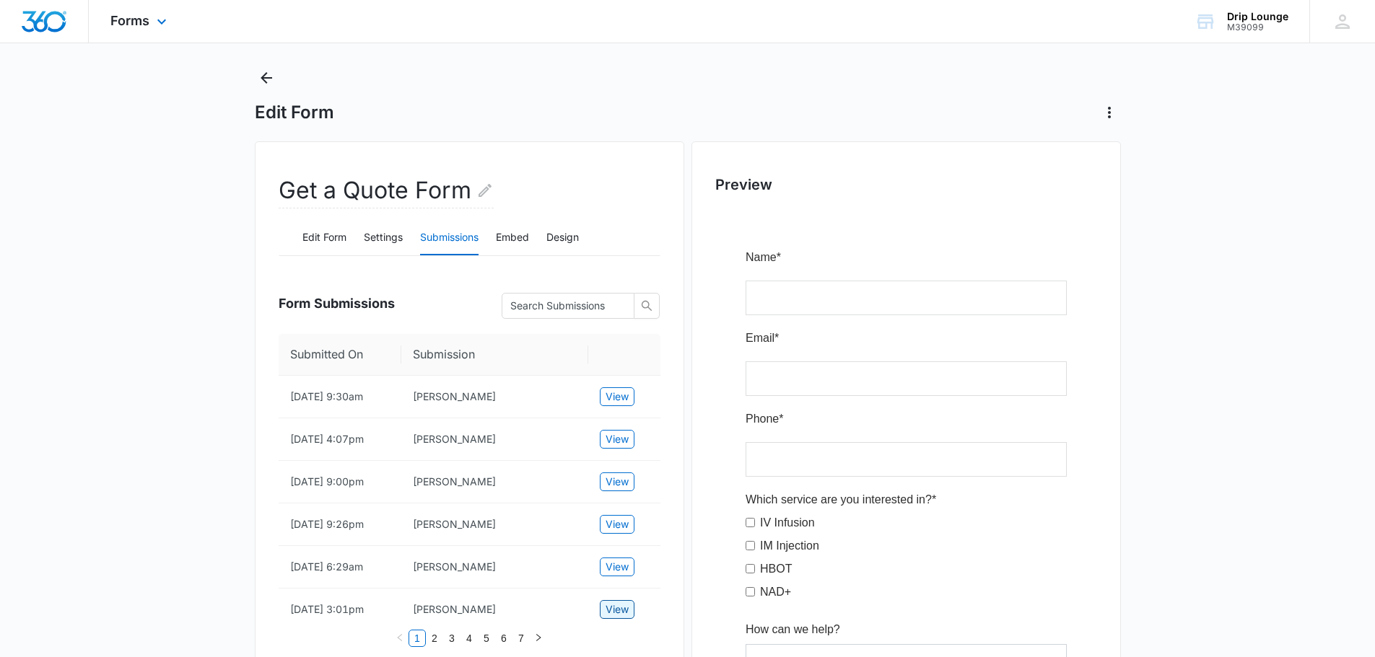
scroll to position [0, 0]
